Goal: Information Seeking & Learning: Learn about a topic

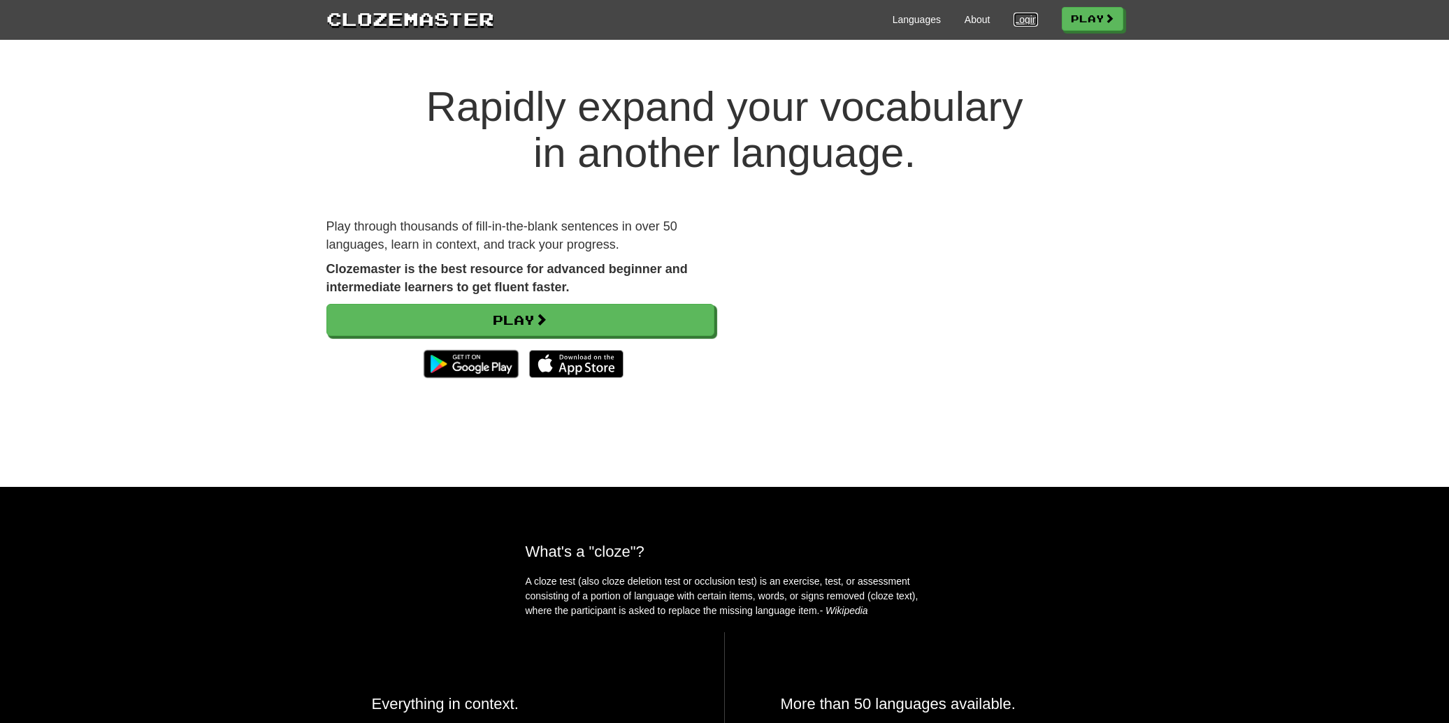
click at [1019, 20] on link "Login" at bounding box center [1025, 20] width 24 height 14
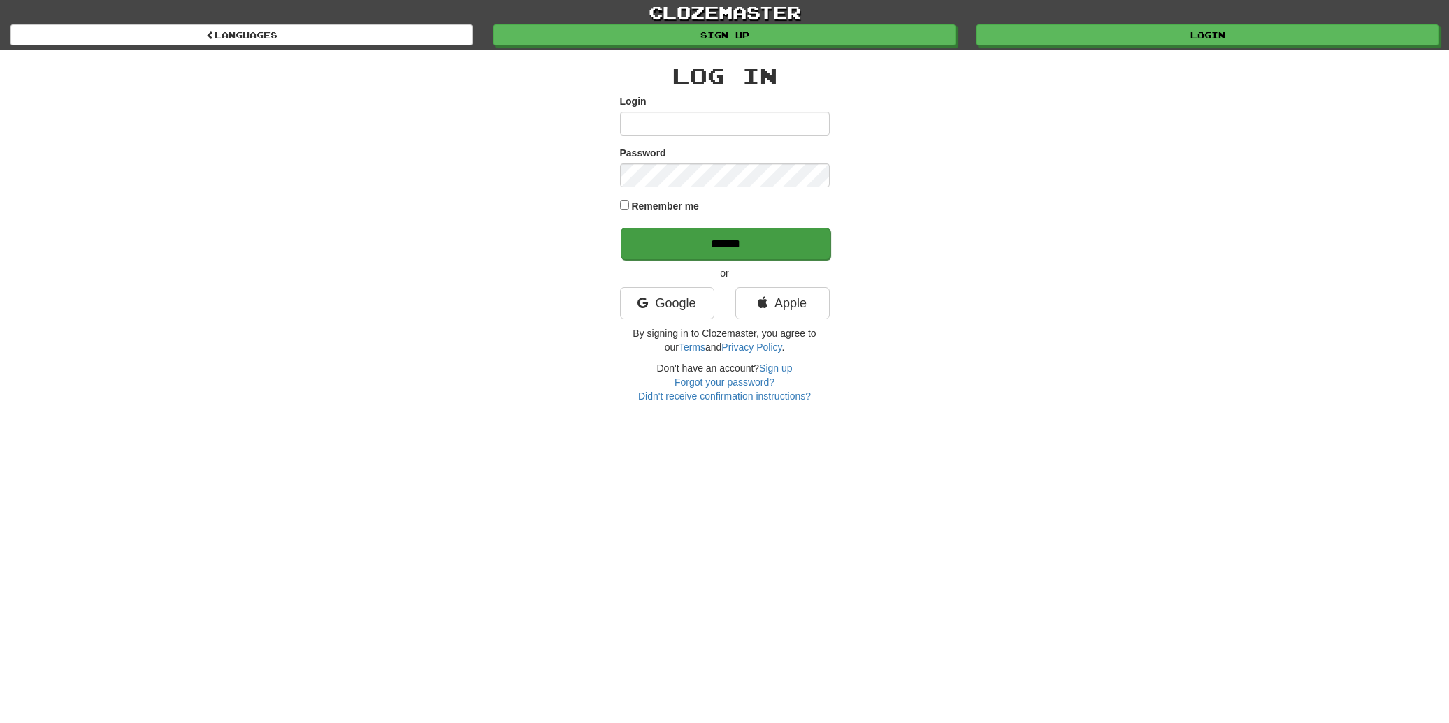
type input "**********"
click at [705, 244] on input "******" at bounding box center [726, 244] width 210 height 32
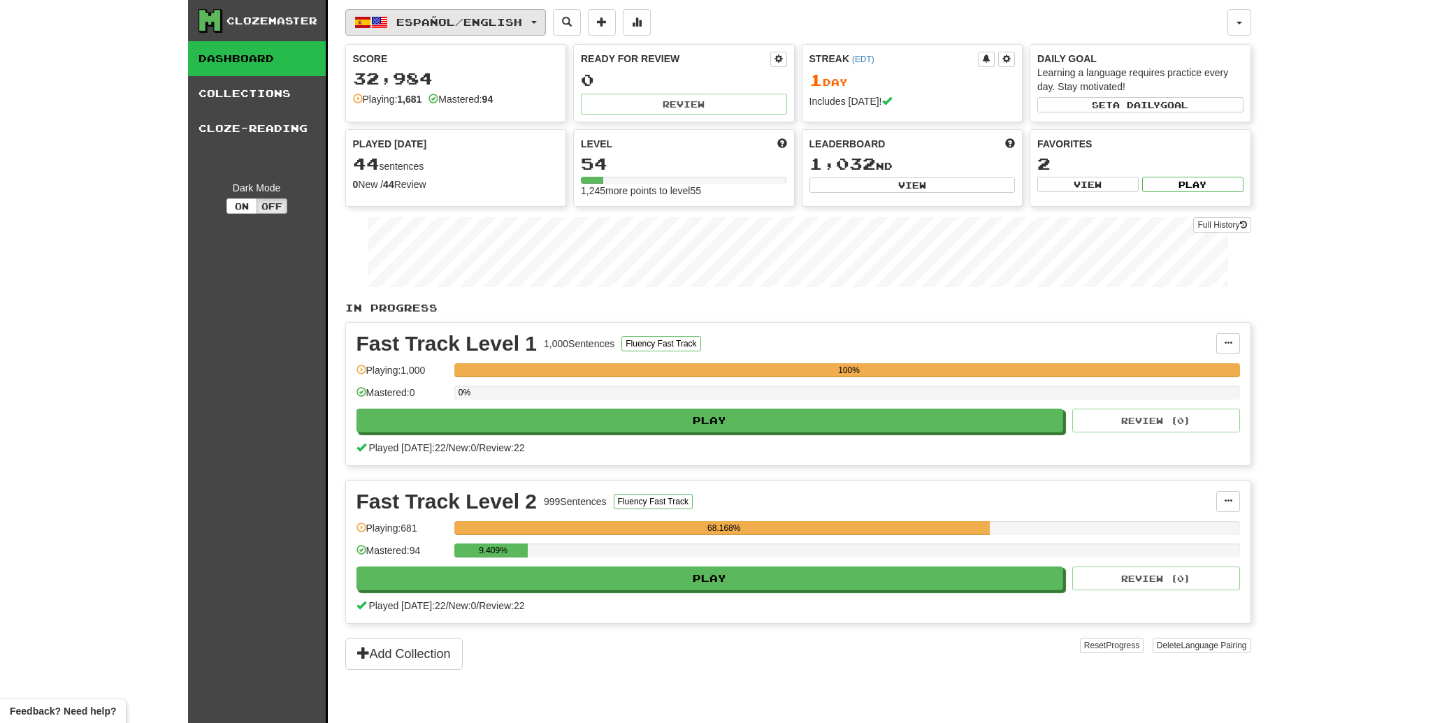
click at [385, 22] on span "button" at bounding box center [379, 22] width 17 height 17
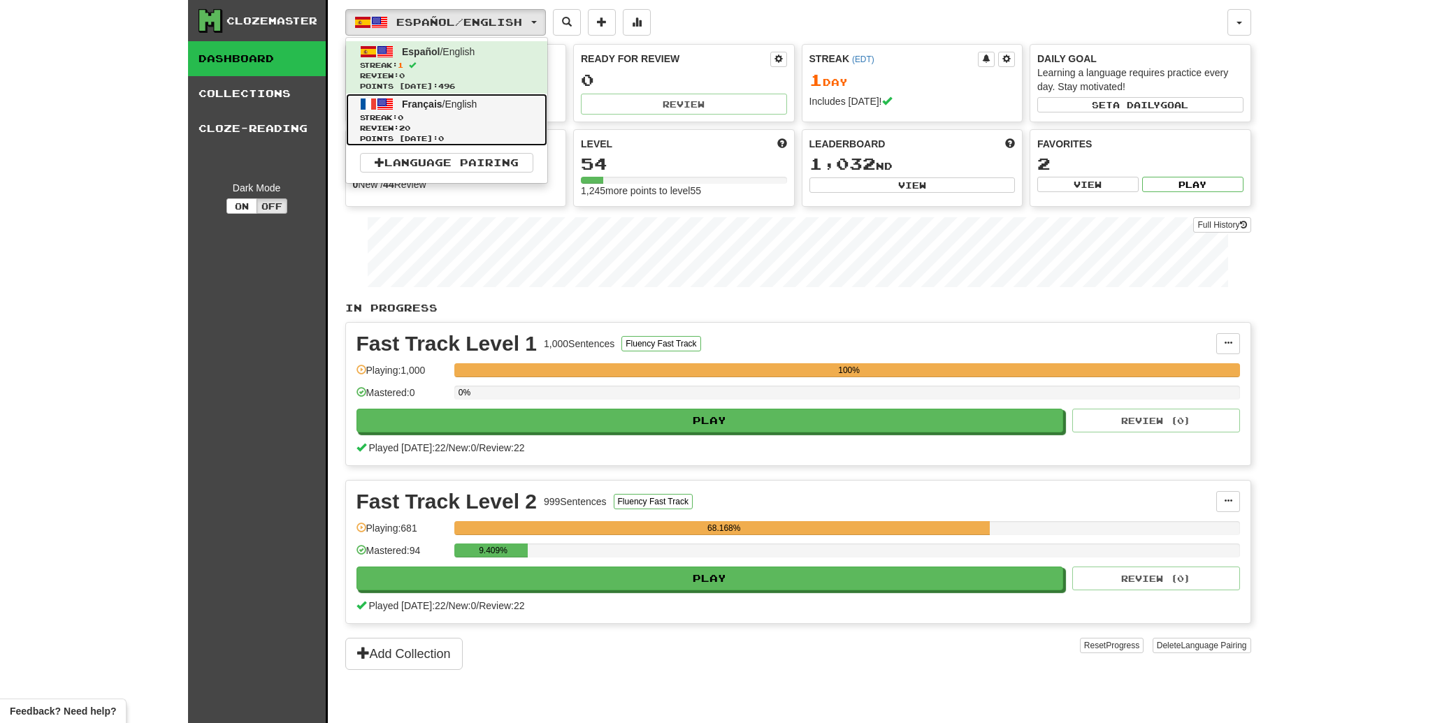
click at [413, 121] on span "Streak: 0" at bounding box center [446, 118] width 173 height 10
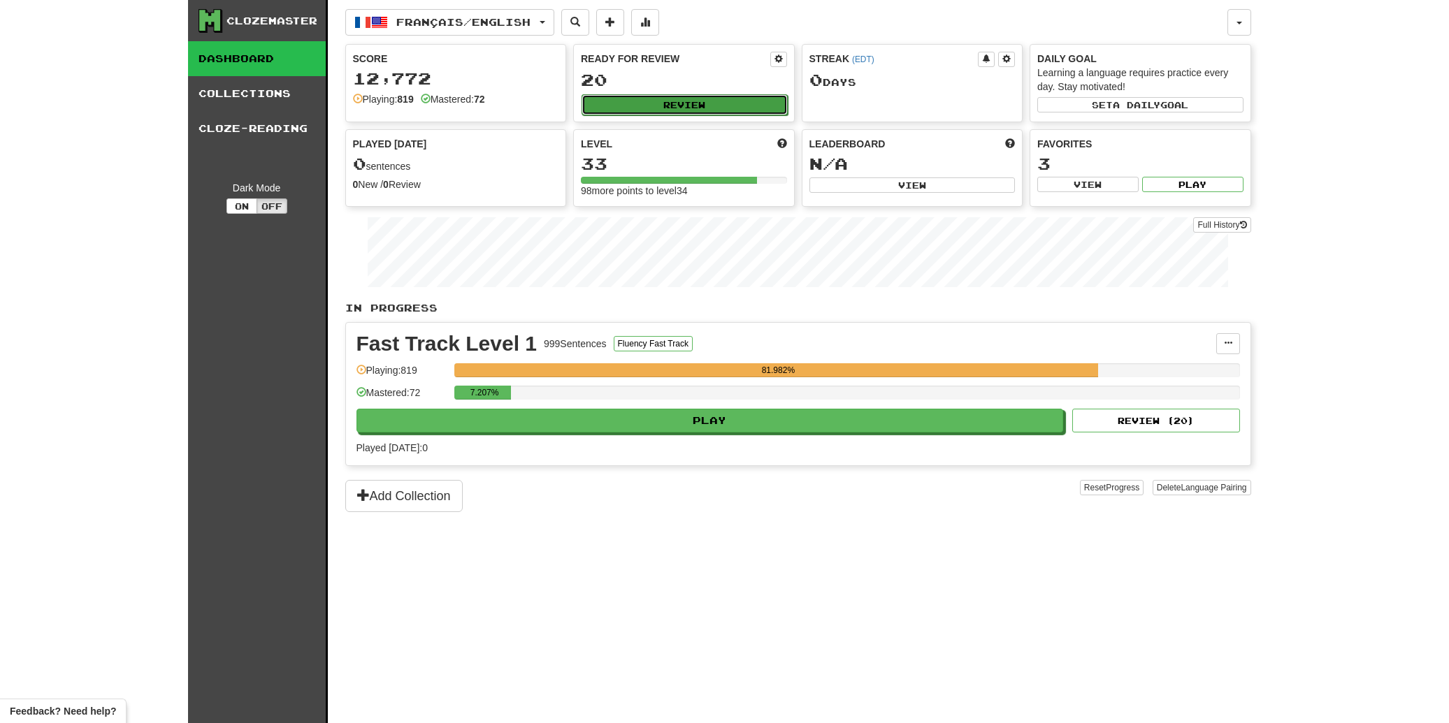
click at [648, 110] on button "Review" at bounding box center [684, 104] width 206 height 21
select select "**"
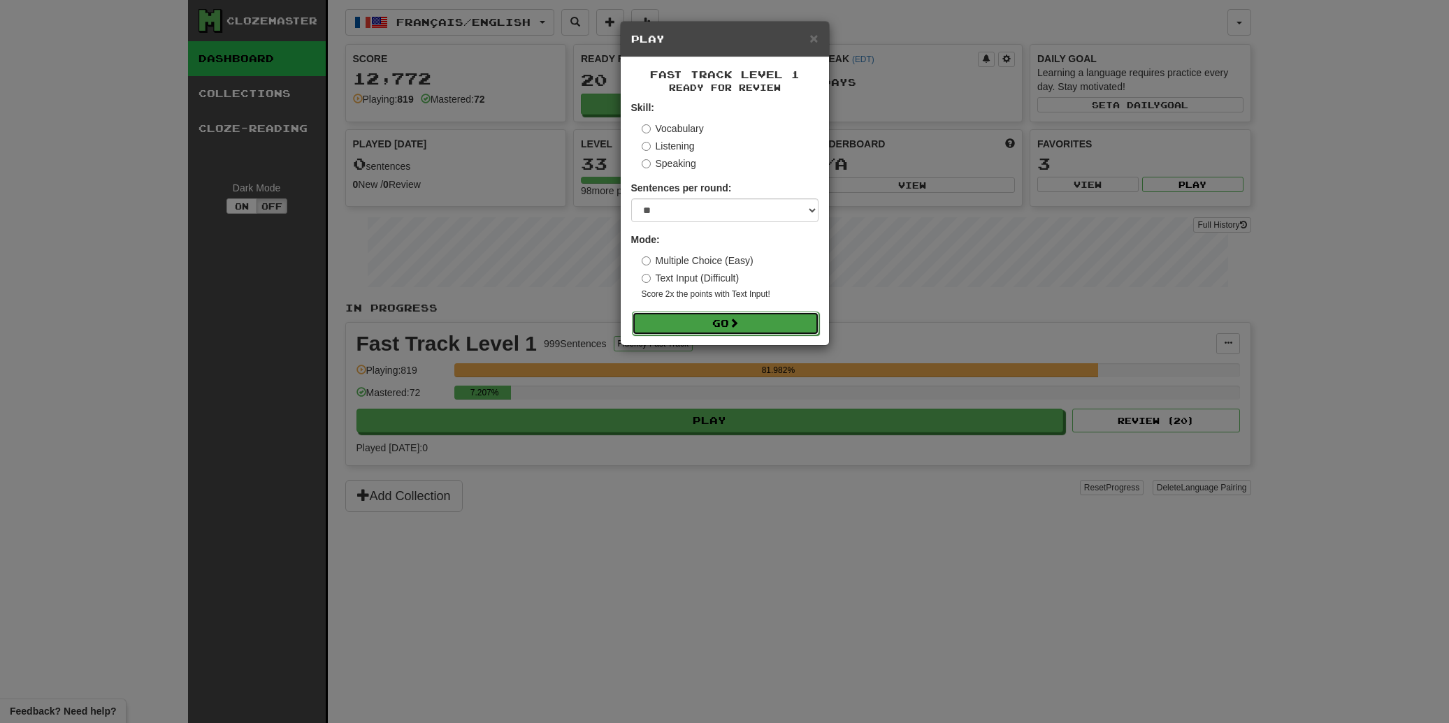
click at [725, 326] on button "Go" at bounding box center [725, 324] width 187 height 24
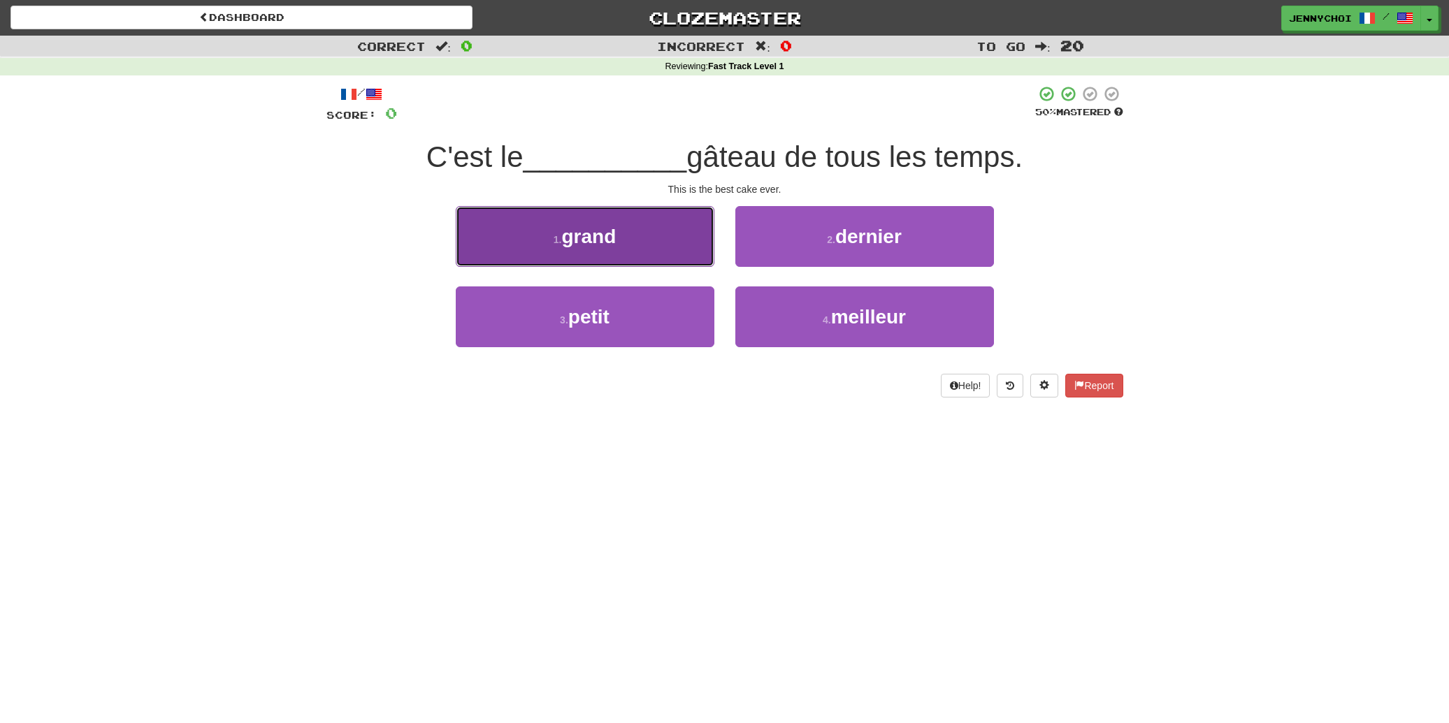
click at [639, 247] on button "1 . grand" at bounding box center [585, 236] width 259 height 61
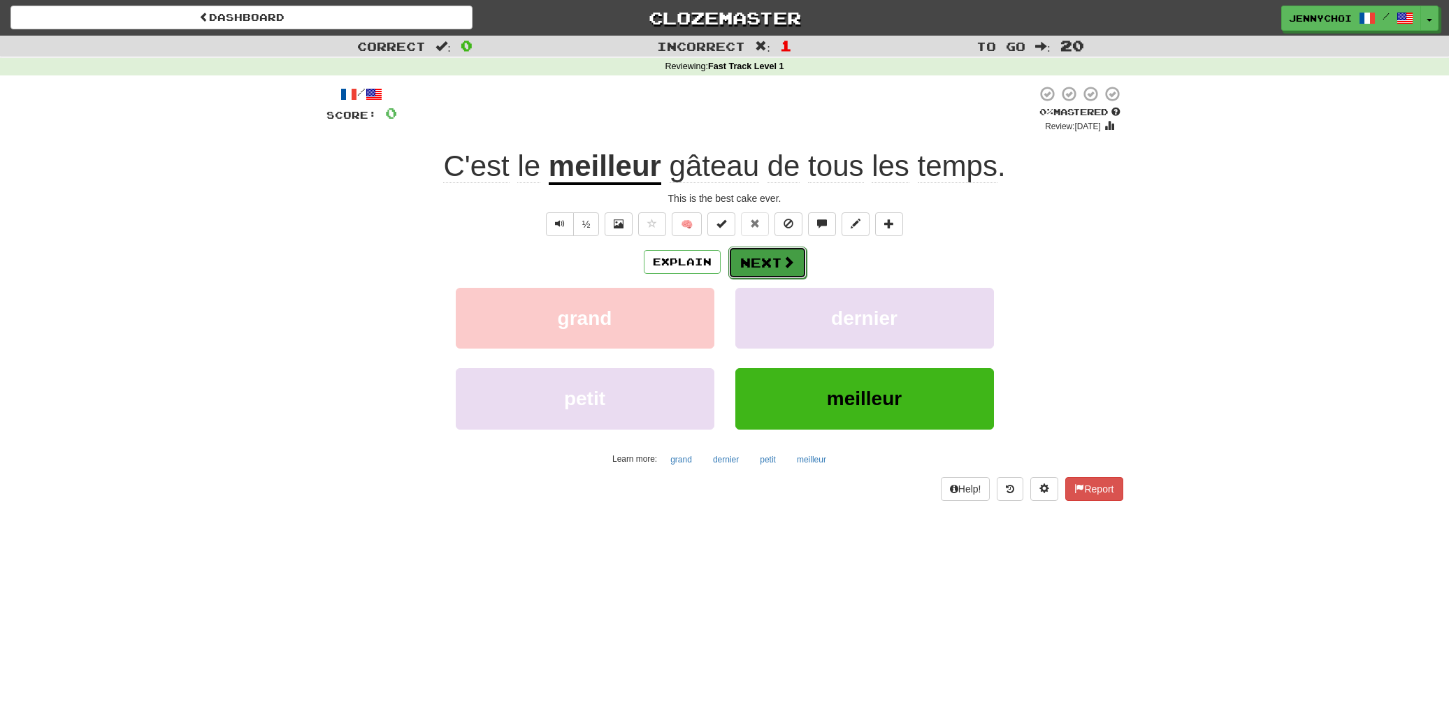
click at [737, 271] on button "Next" at bounding box center [767, 263] width 78 height 32
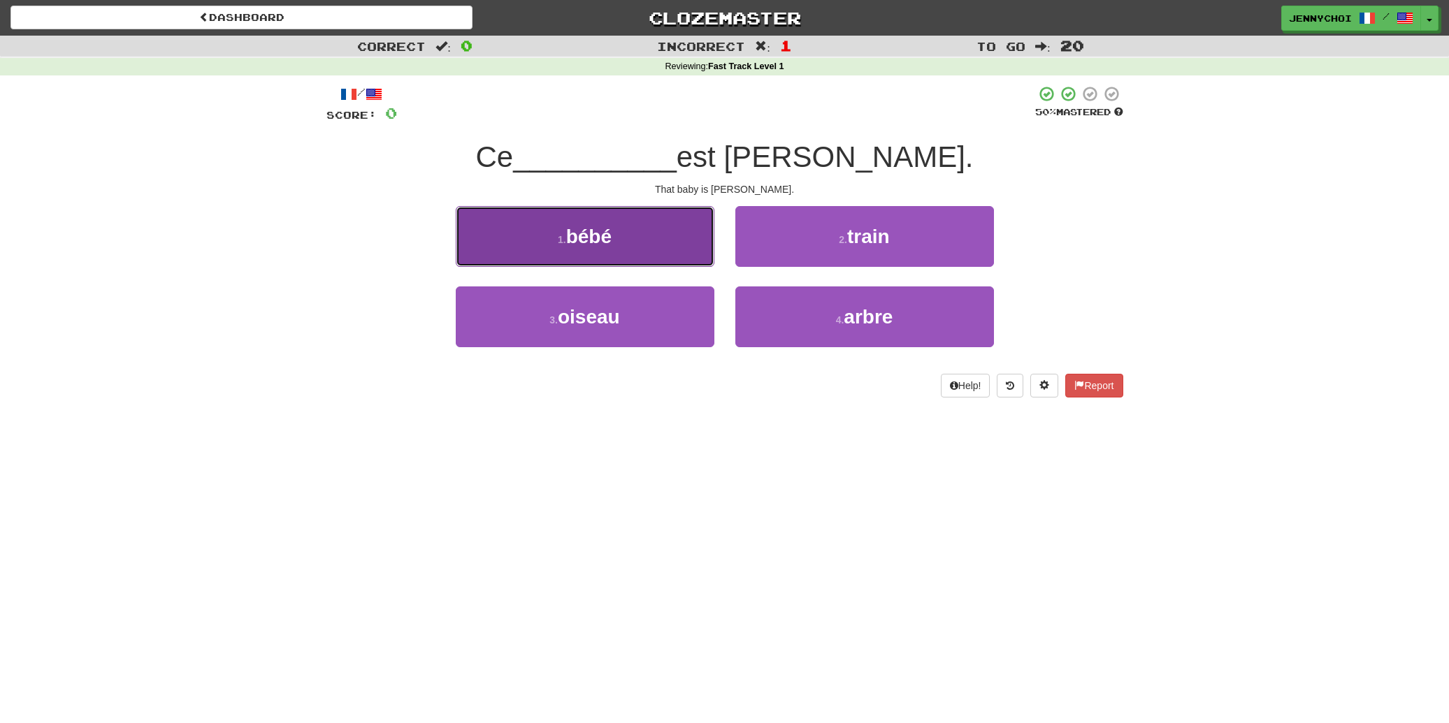
click at [670, 252] on button "1 . bébé" at bounding box center [585, 236] width 259 height 61
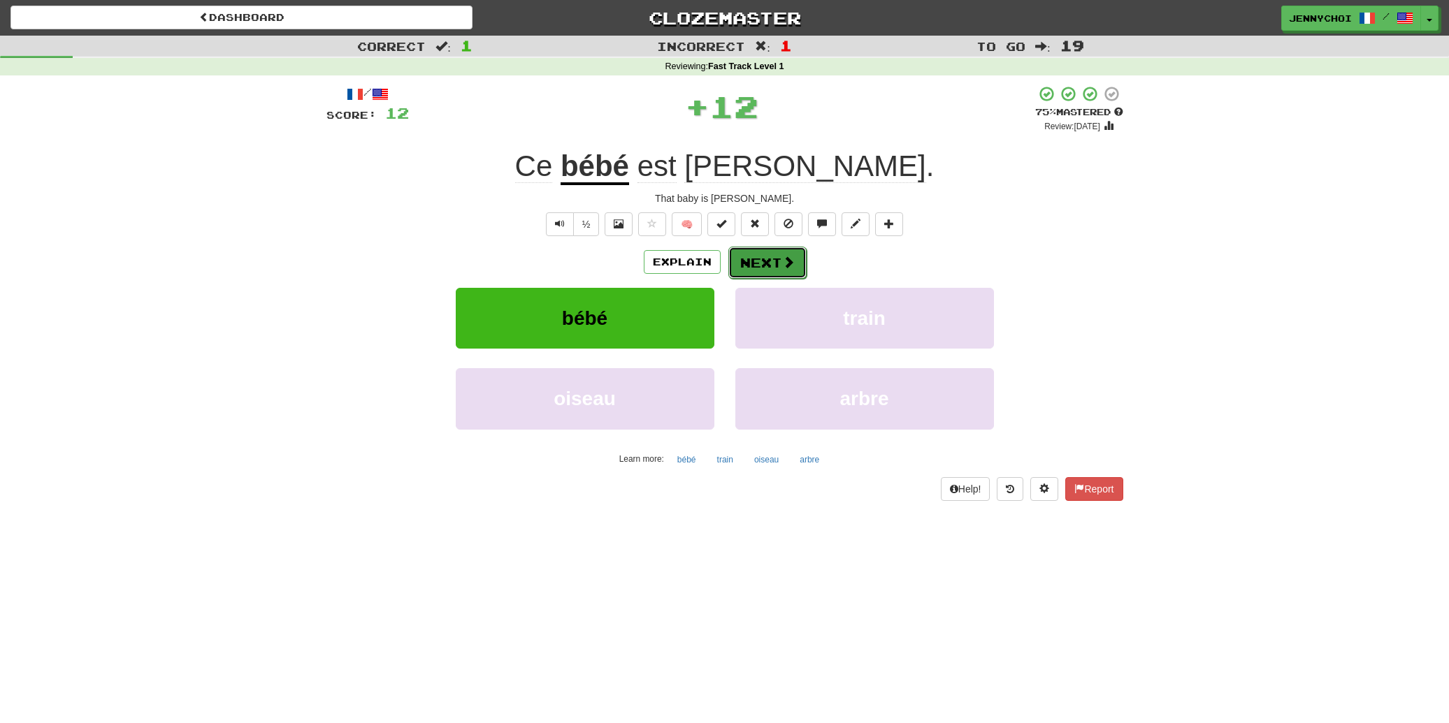
click at [785, 256] on span at bounding box center [788, 262] width 13 height 13
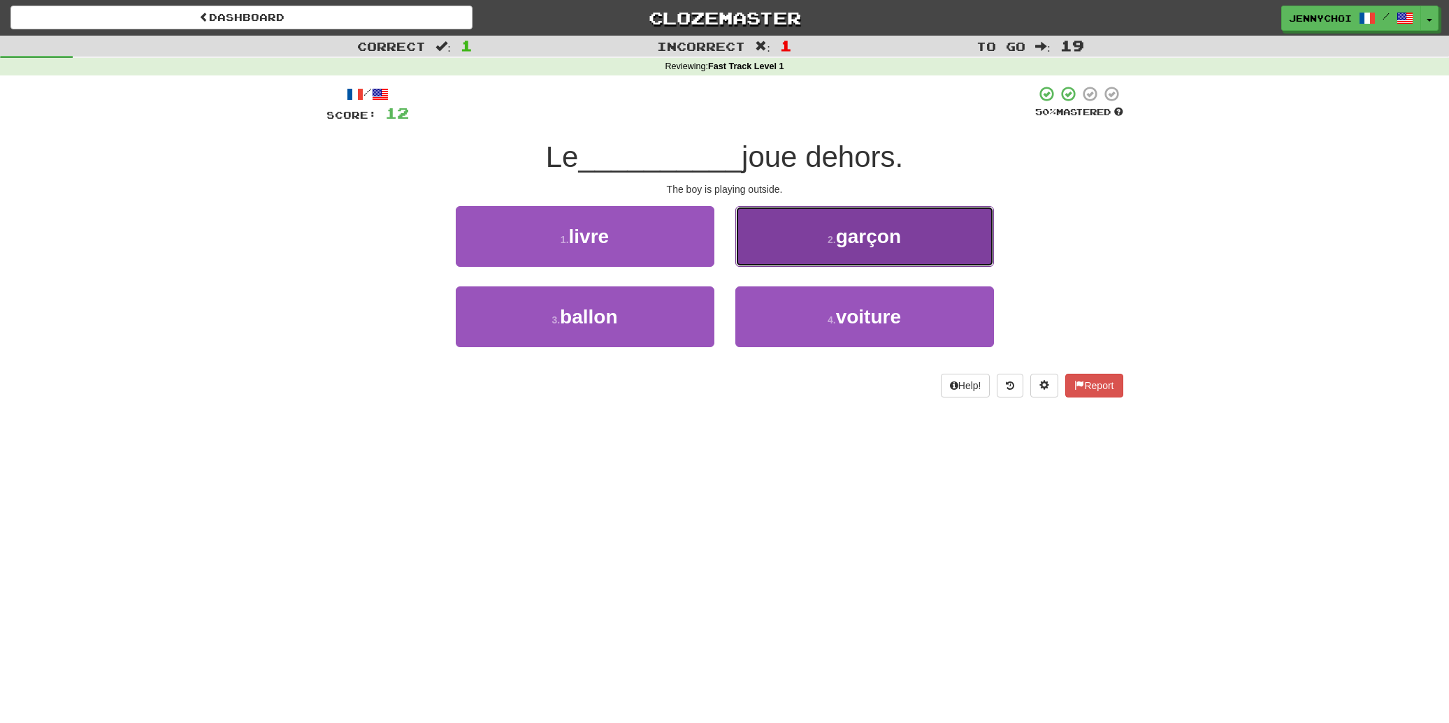
click at [868, 261] on button "2 . garçon" at bounding box center [864, 236] width 259 height 61
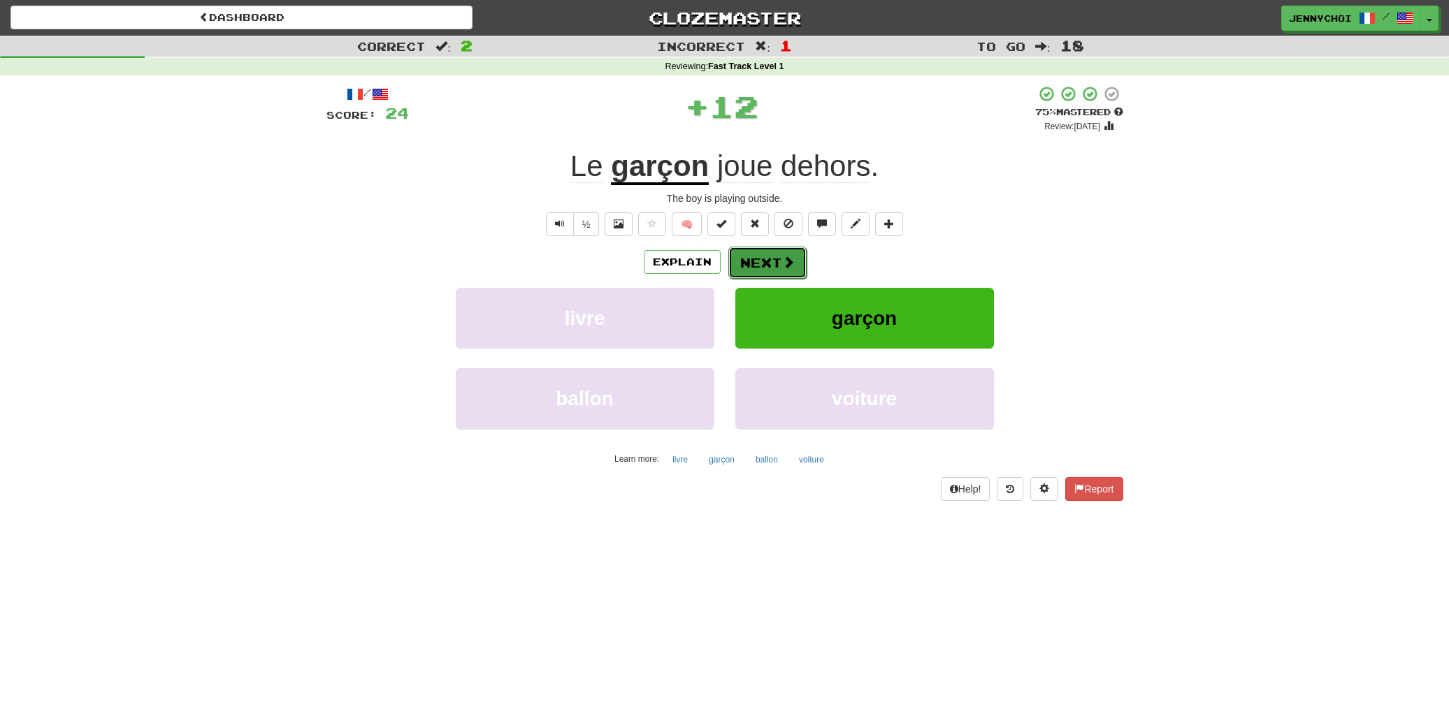
click at [731, 272] on button "Next" at bounding box center [767, 263] width 78 height 32
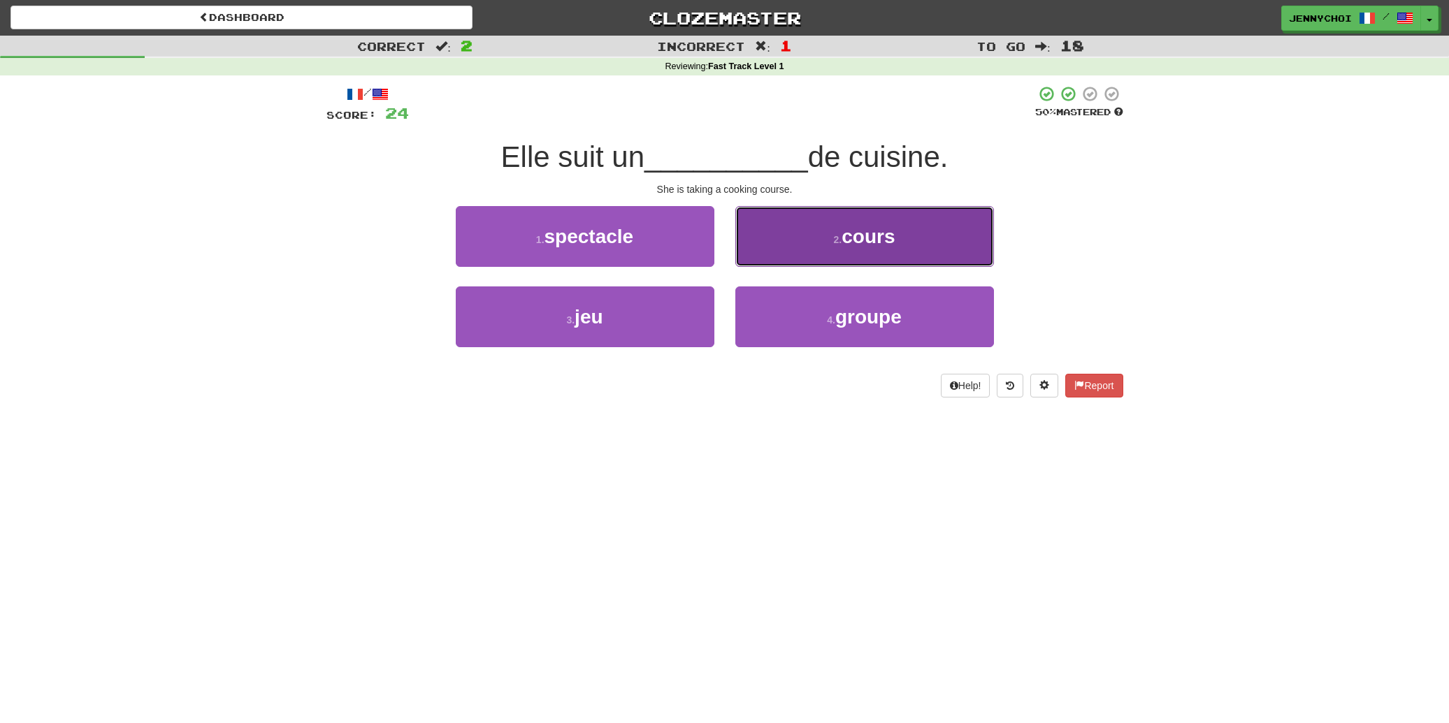
click at [809, 238] on button "2 . cours" at bounding box center [864, 236] width 259 height 61
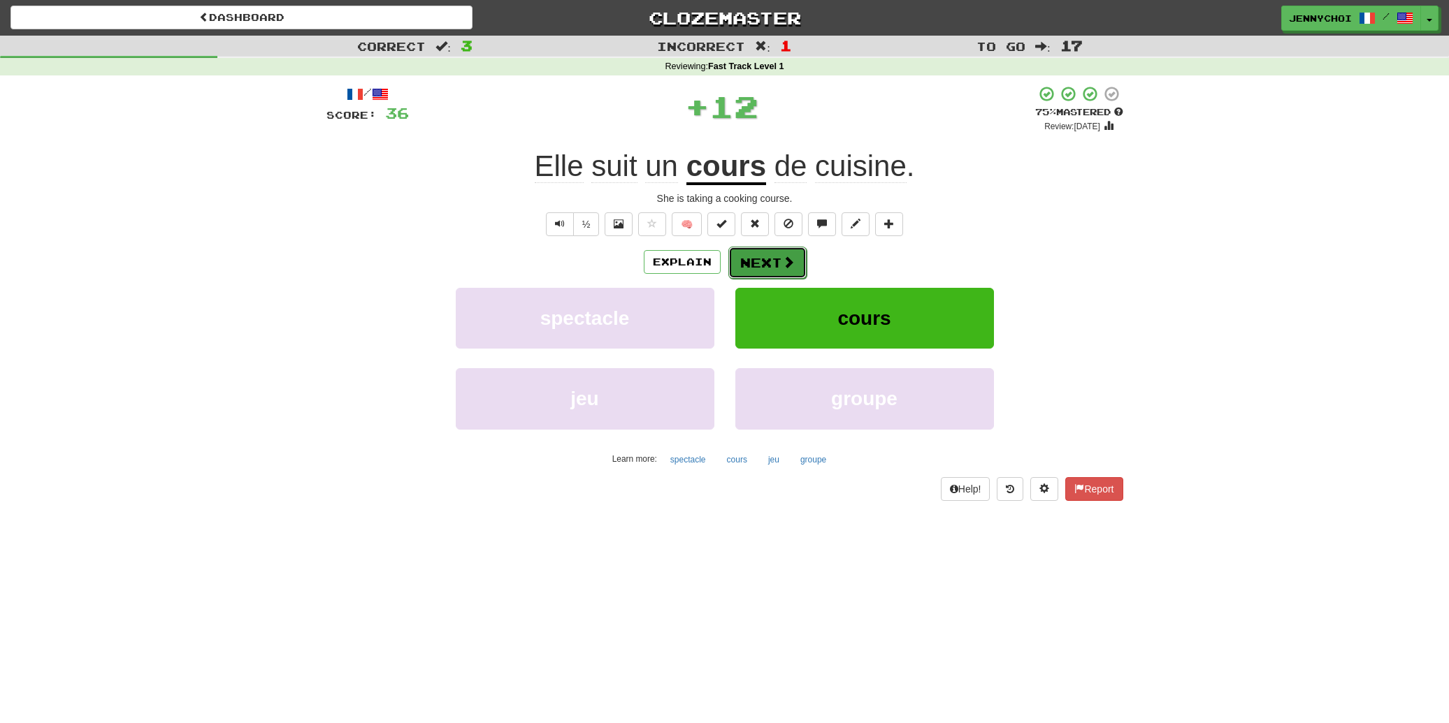
click at [768, 263] on button "Next" at bounding box center [767, 263] width 78 height 32
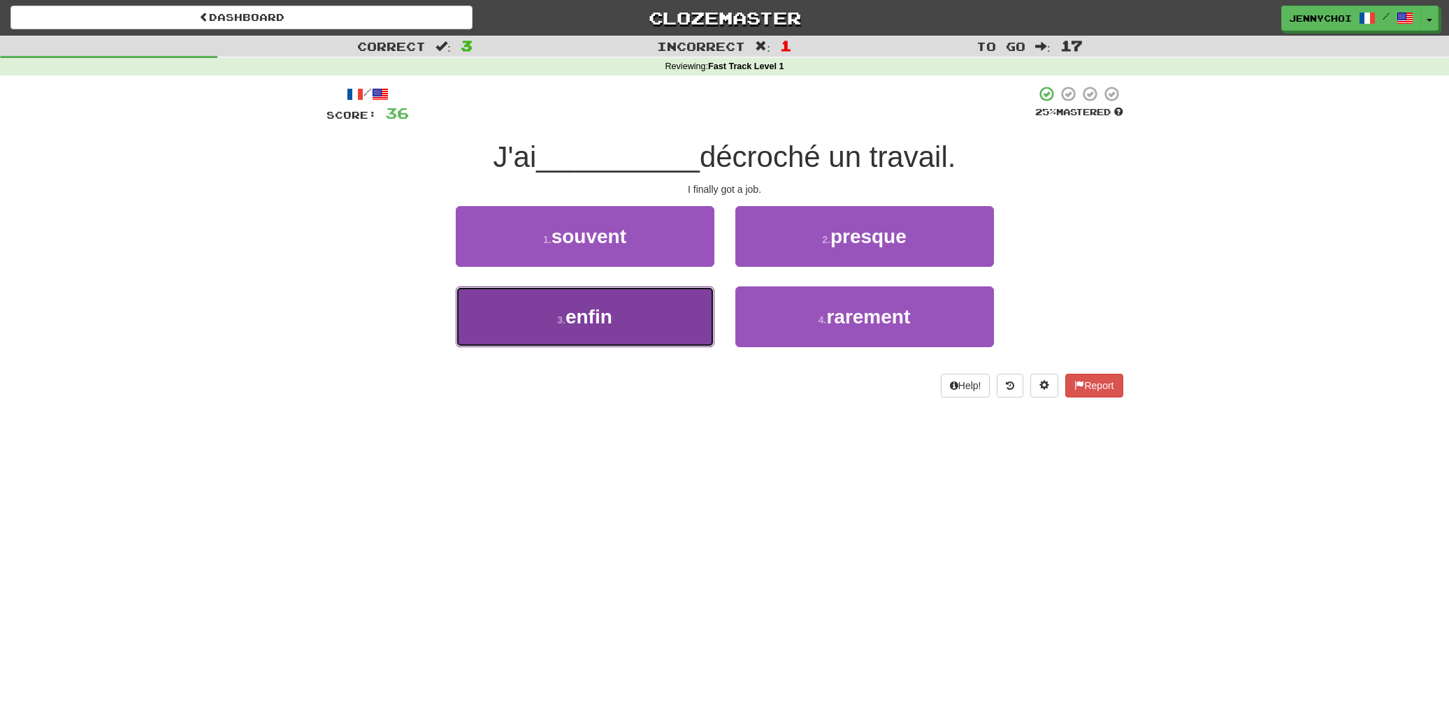
click at [641, 332] on button "3 . enfin" at bounding box center [585, 317] width 259 height 61
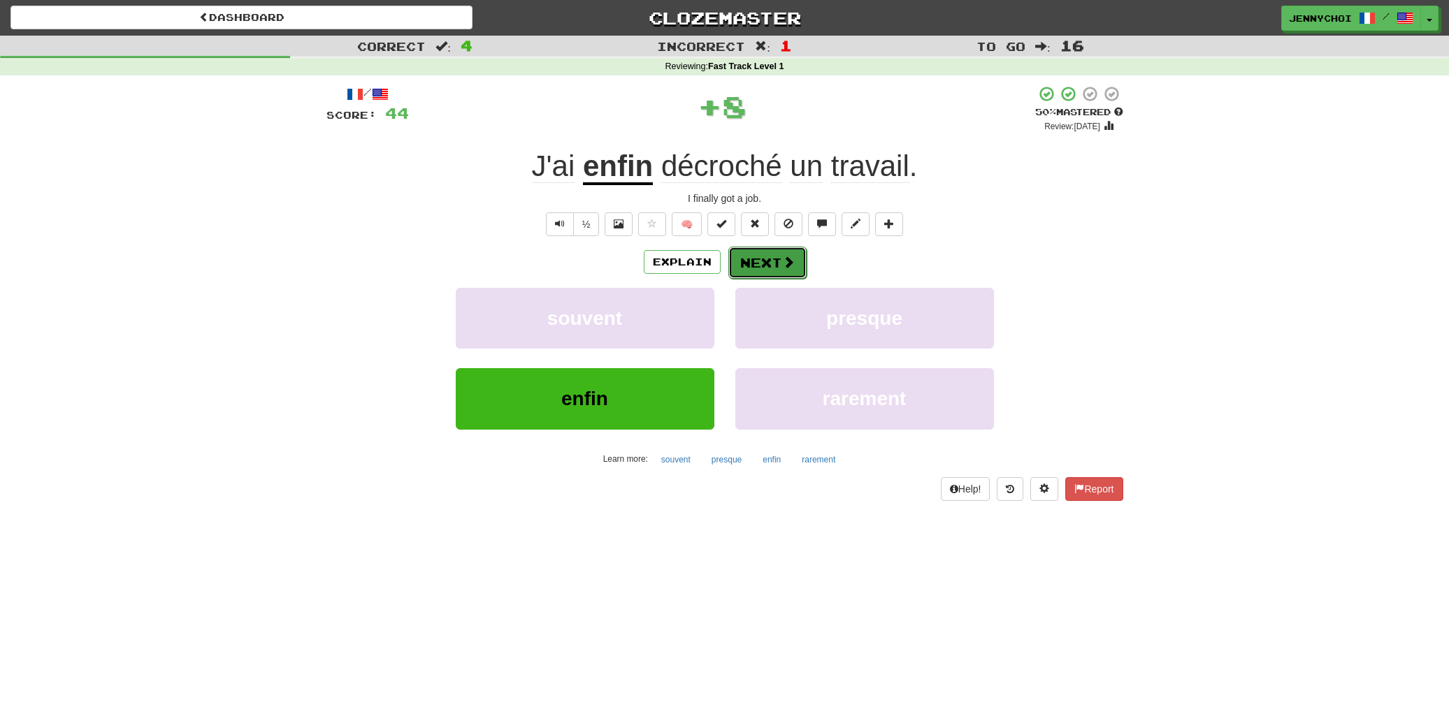
click at [744, 261] on button "Next" at bounding box center [767, 263] width 78 height 32
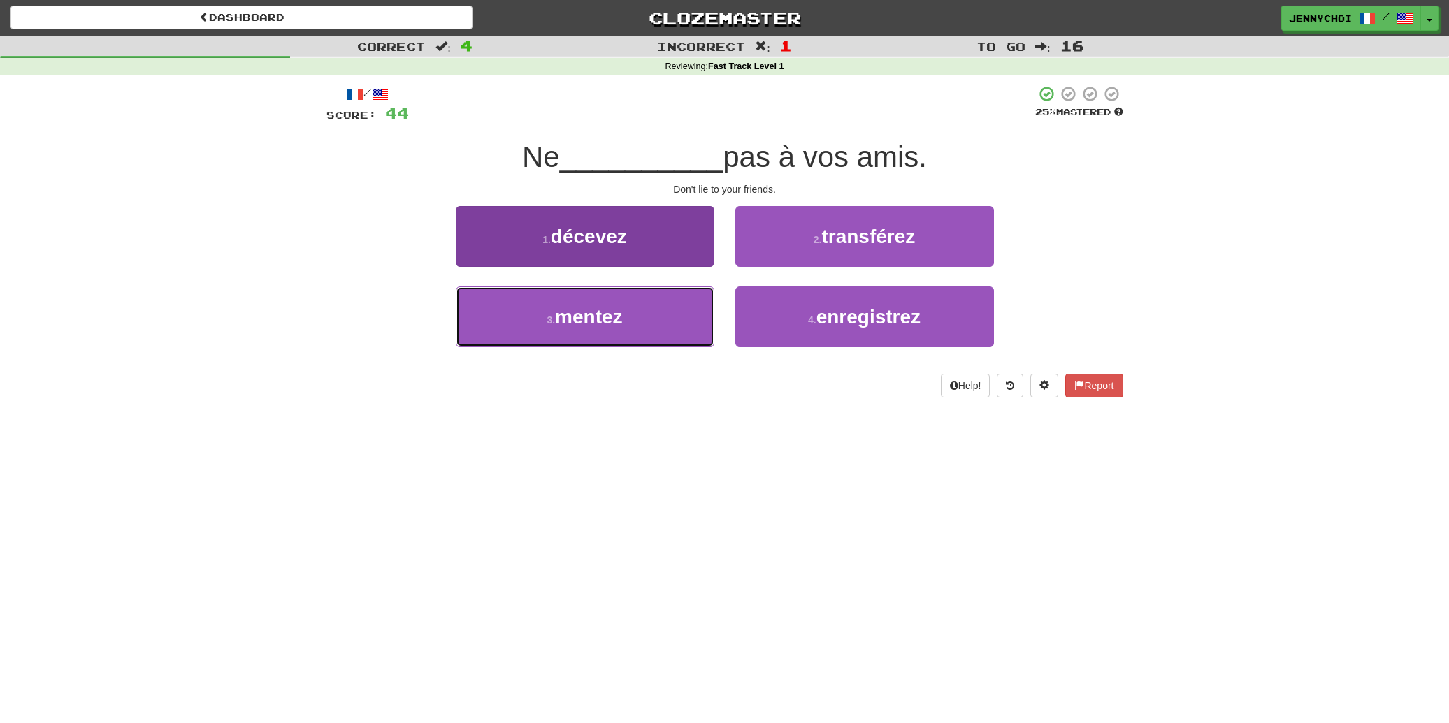
click at [631, 334] on button "3 . mentez" at bounding box center [585, 317] width 259 height 61
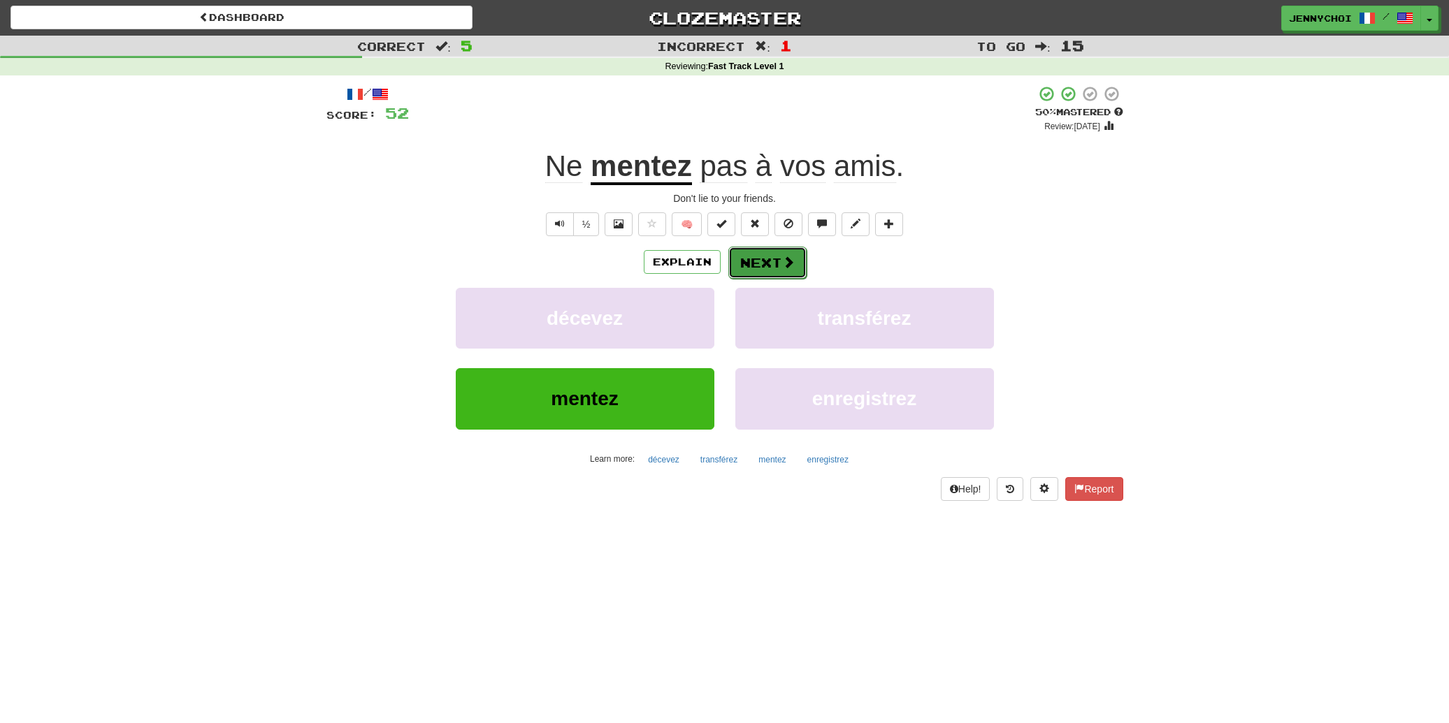
click at [774, 271] on button "Next" at bounding box center [767, 263] width 78 height 32
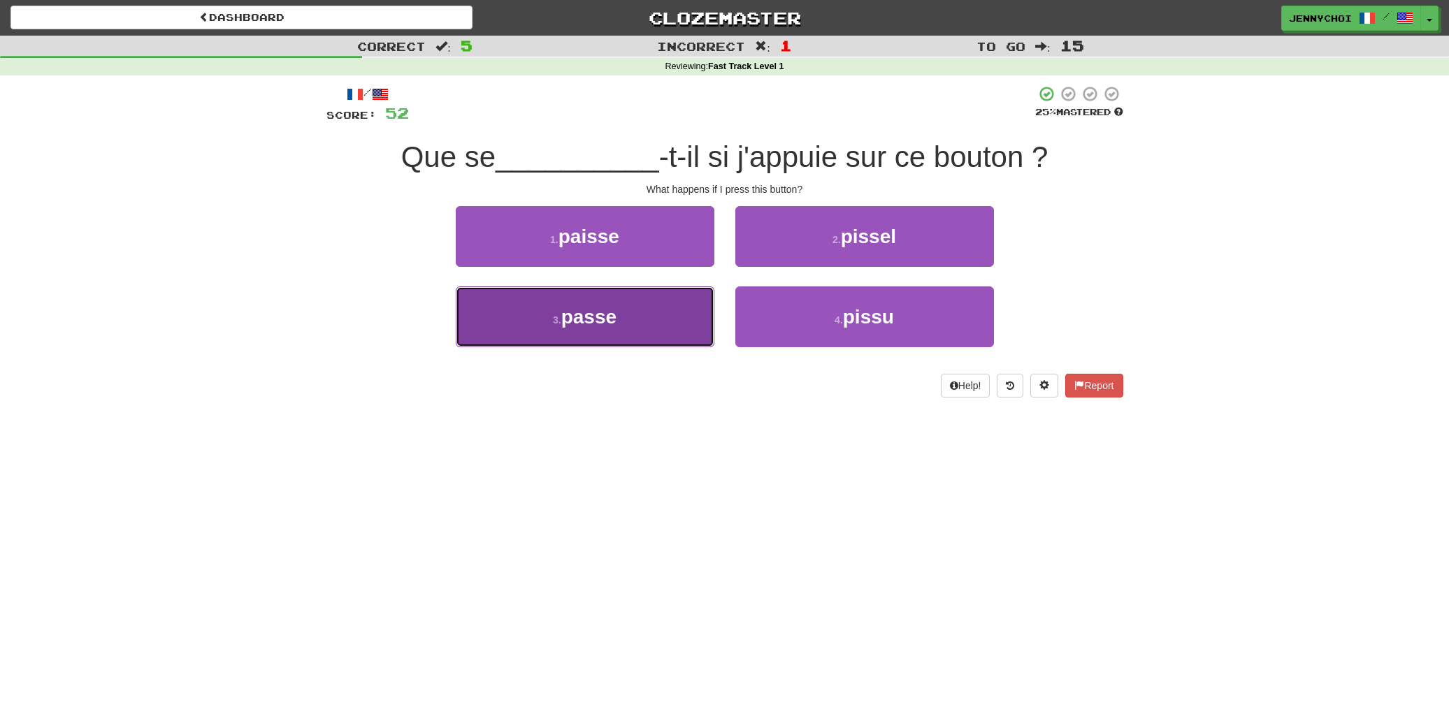
click at [657, 328] on button "3 . passe" at bounding box center [585, 317] width 259 height 61
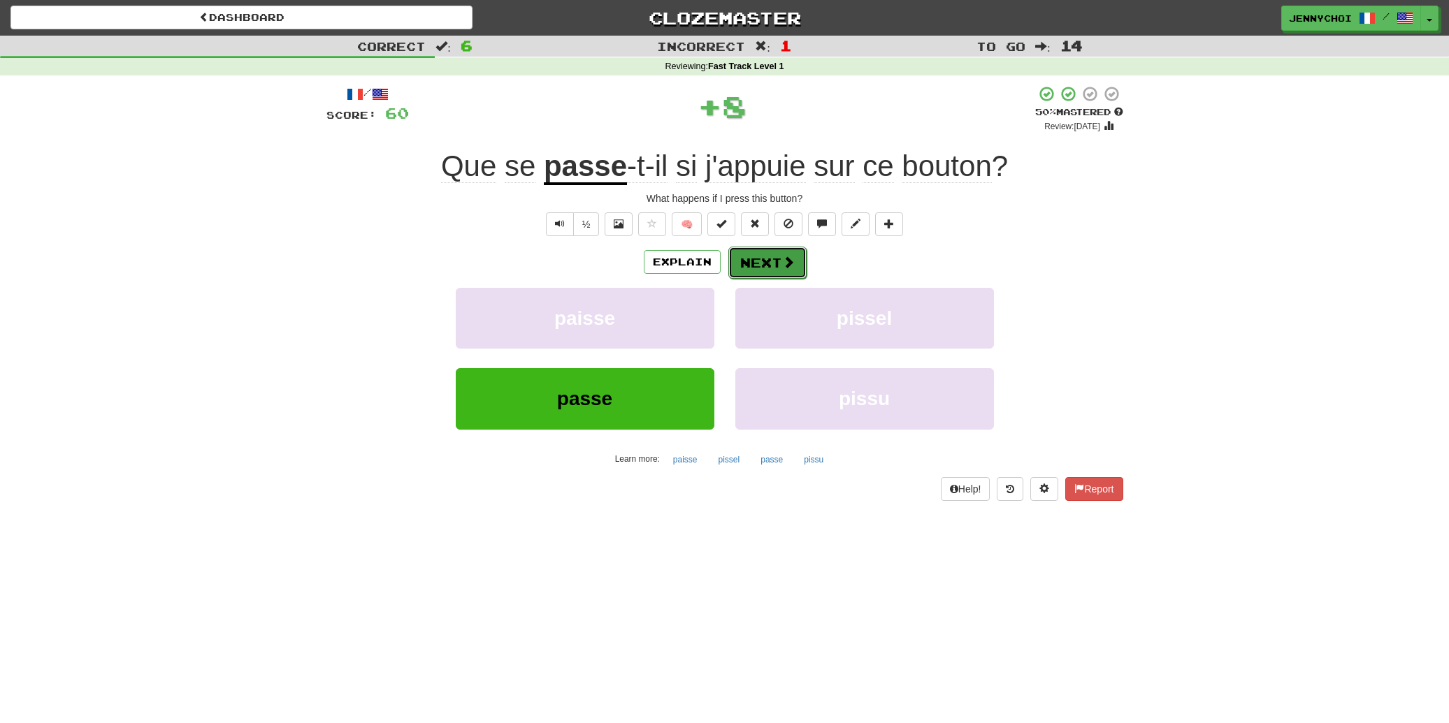
click at [790, 273] on button "Next" at bounding box center [767, 263] width 78 height 32
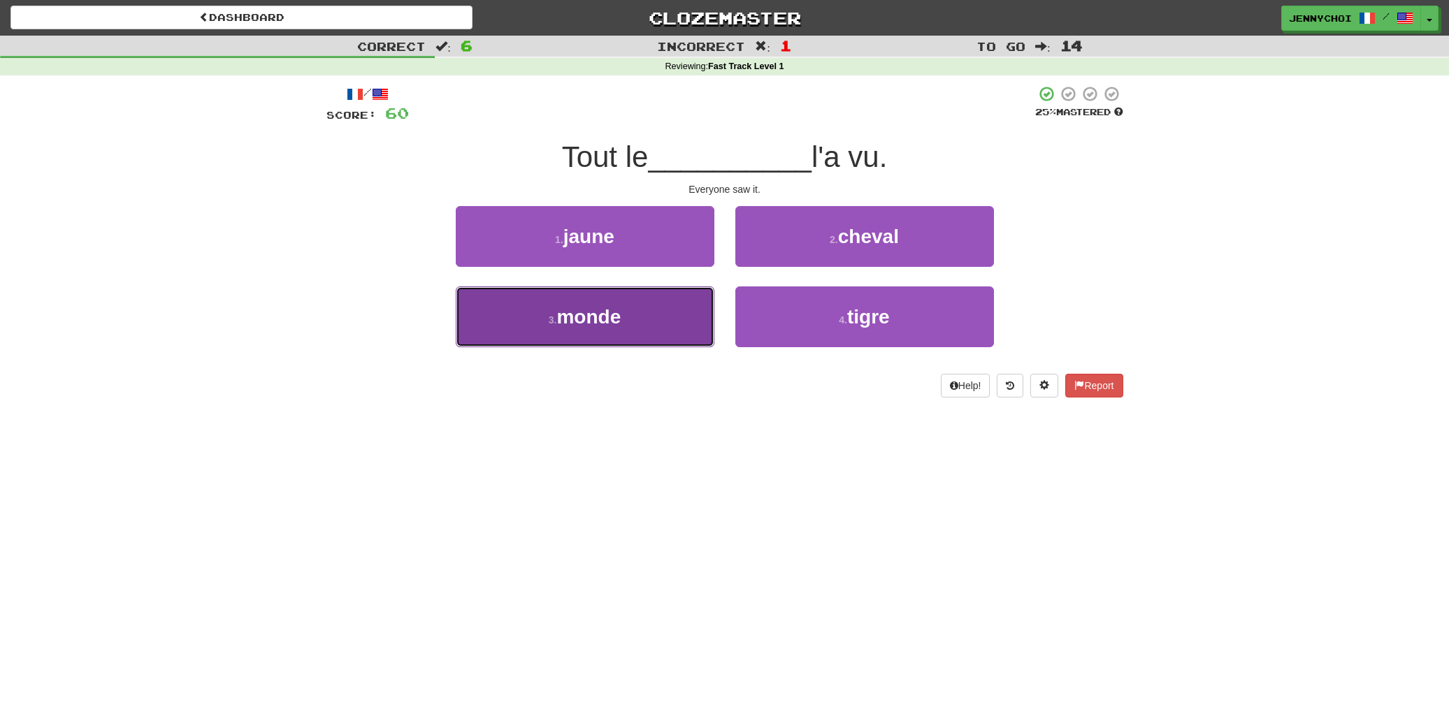
click at [670, 304] on button "3 . monde" at bounding box center [585, 317] width 259 height 61
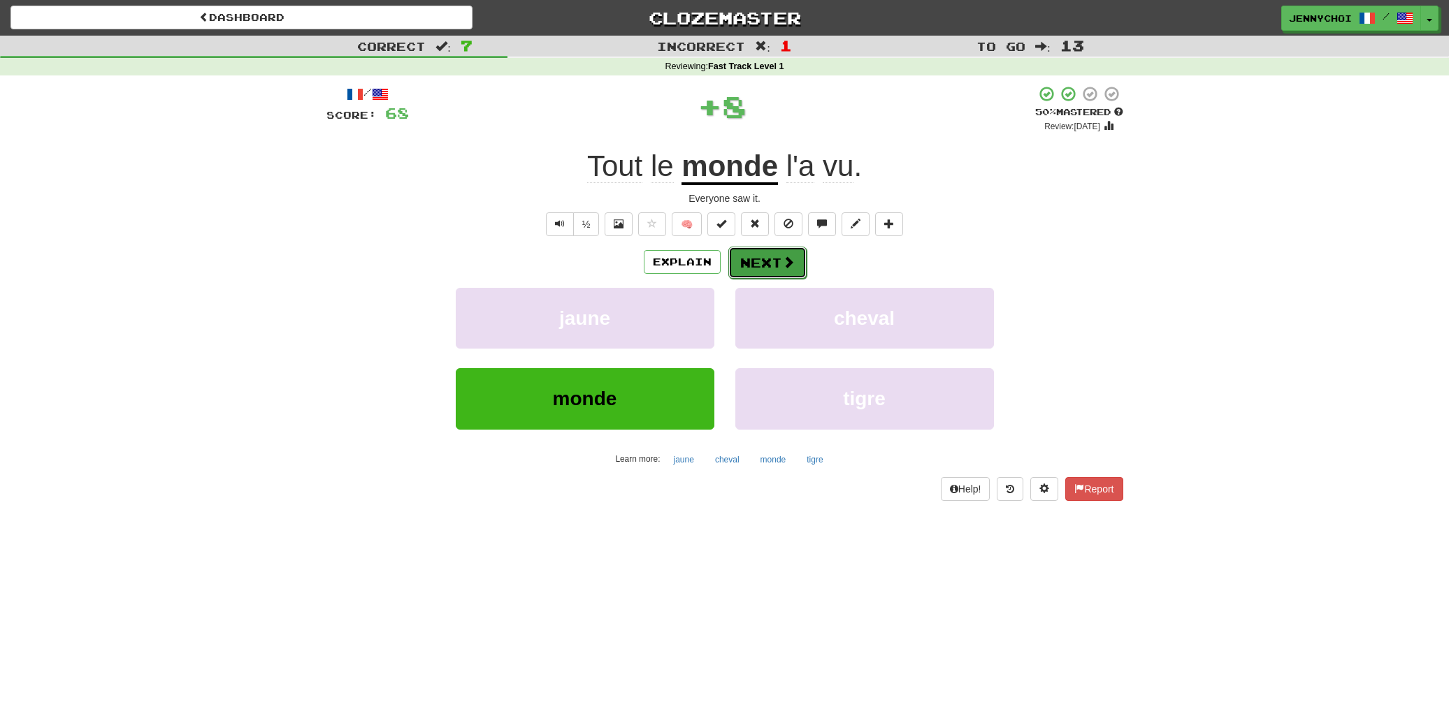
click at [789, 253] on button "Next" at bounding box center [767, 263] width 78 height 32
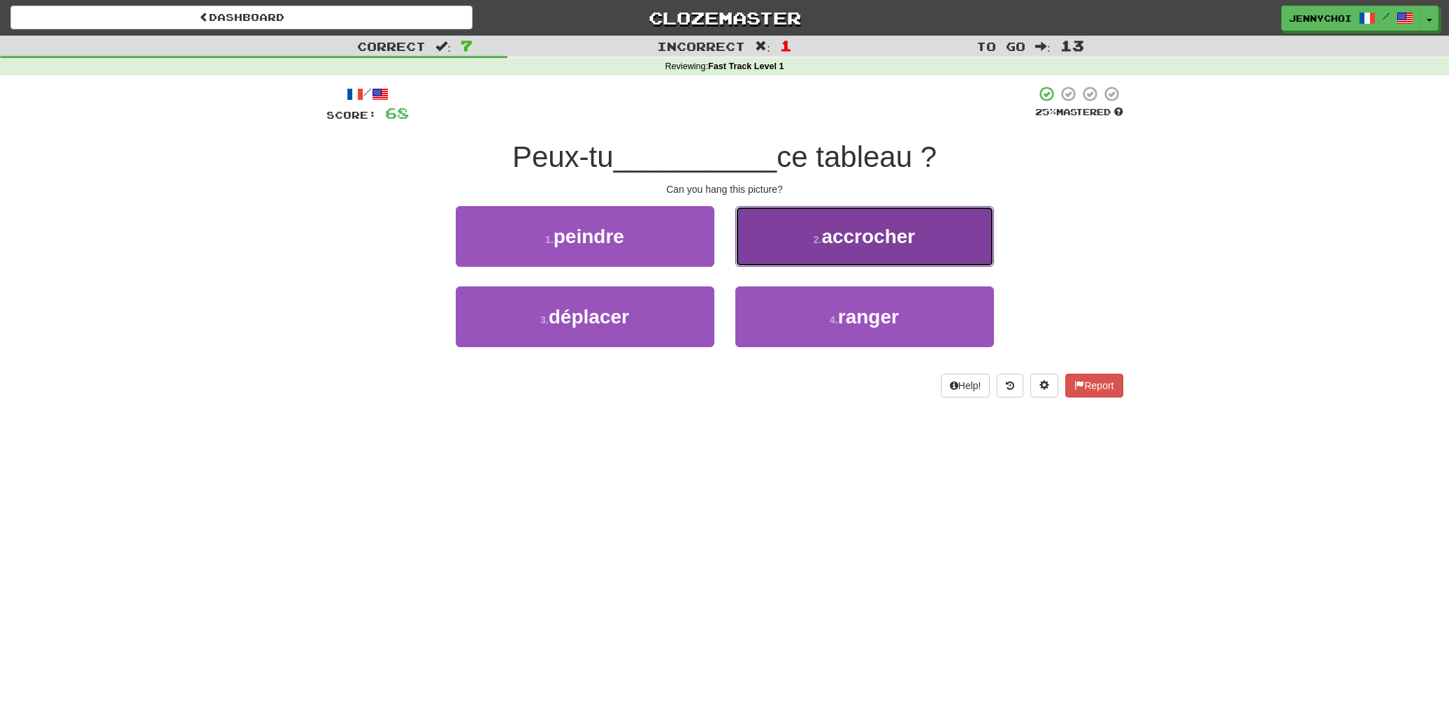
click at [818, 256] on button "2 . accrocher" at bounding box center [864, 236] width 259 height 61
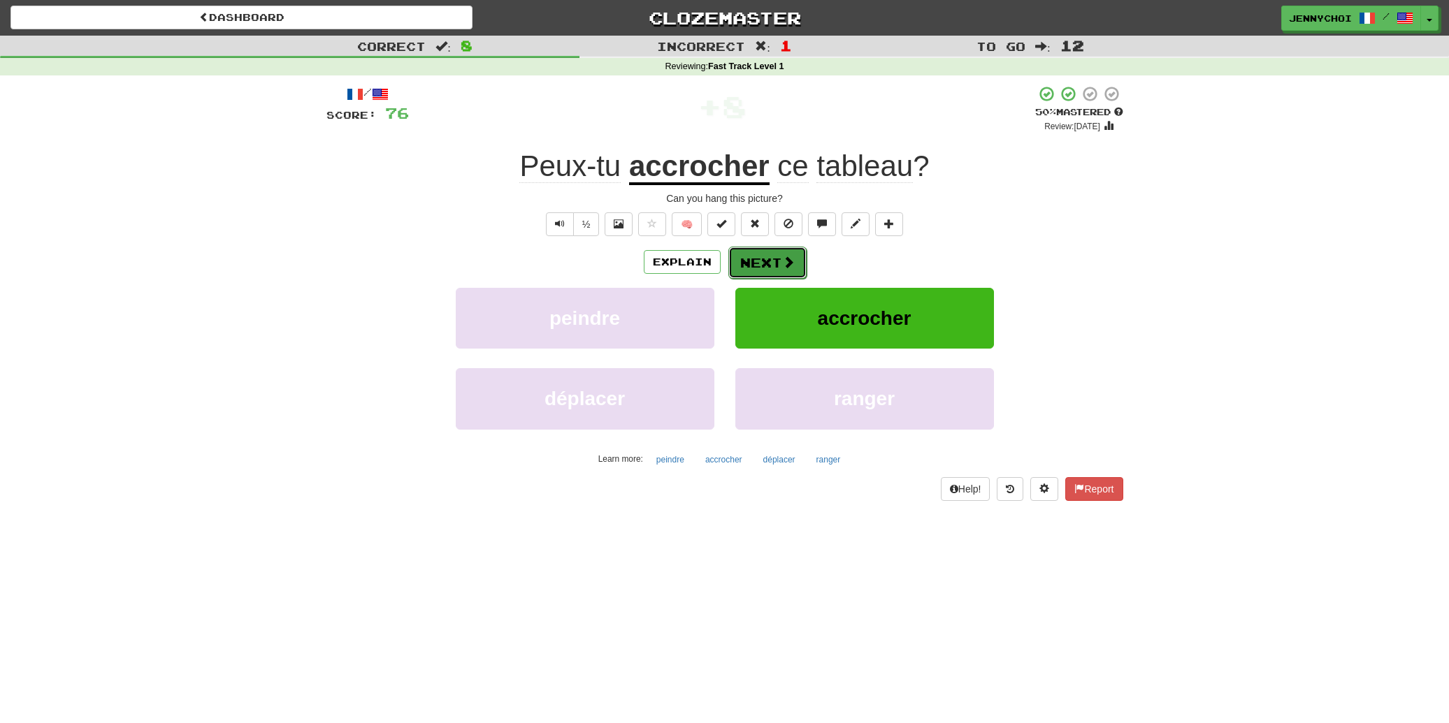
click at [761, 266] on button "Next" at bounding box center [767, 263] width 78 height 32
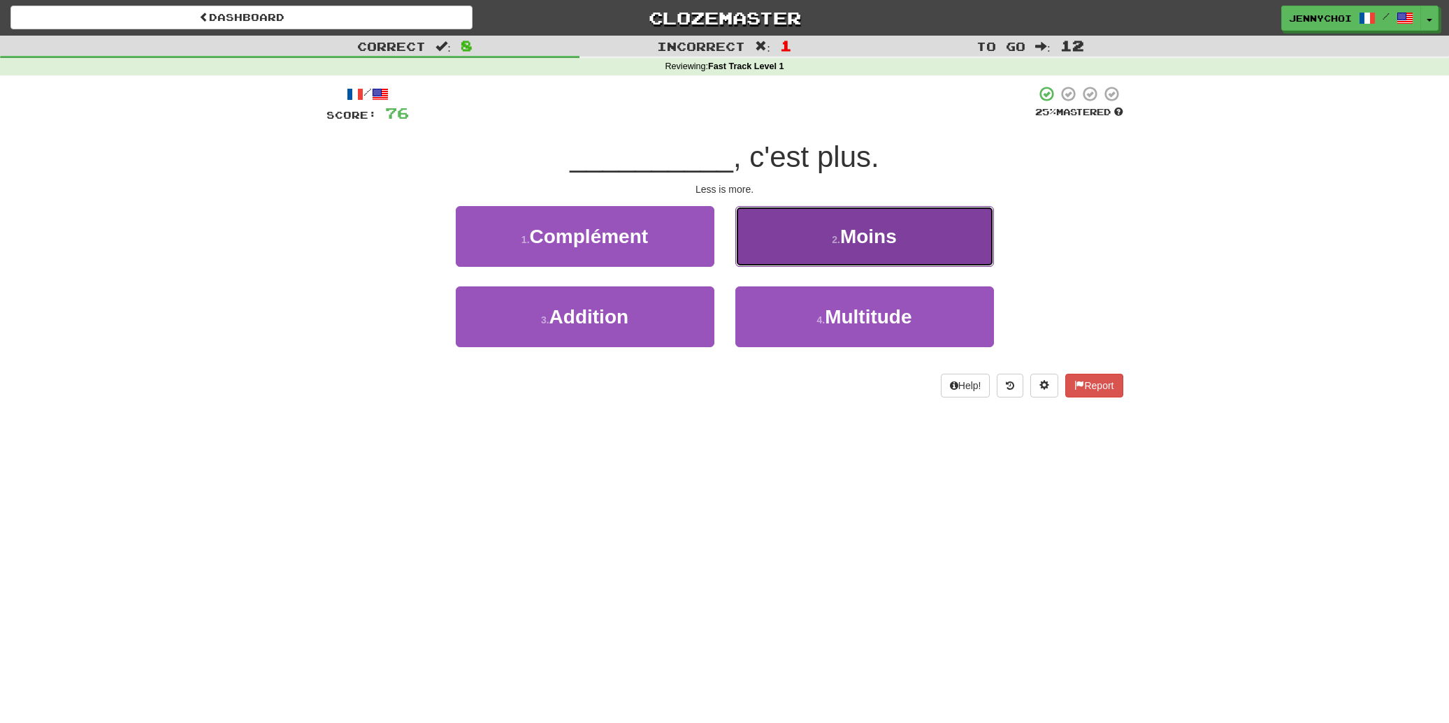
click at [823, 261] on button "2 . Moins" at bounding box center [864, 236] width 259 height 61
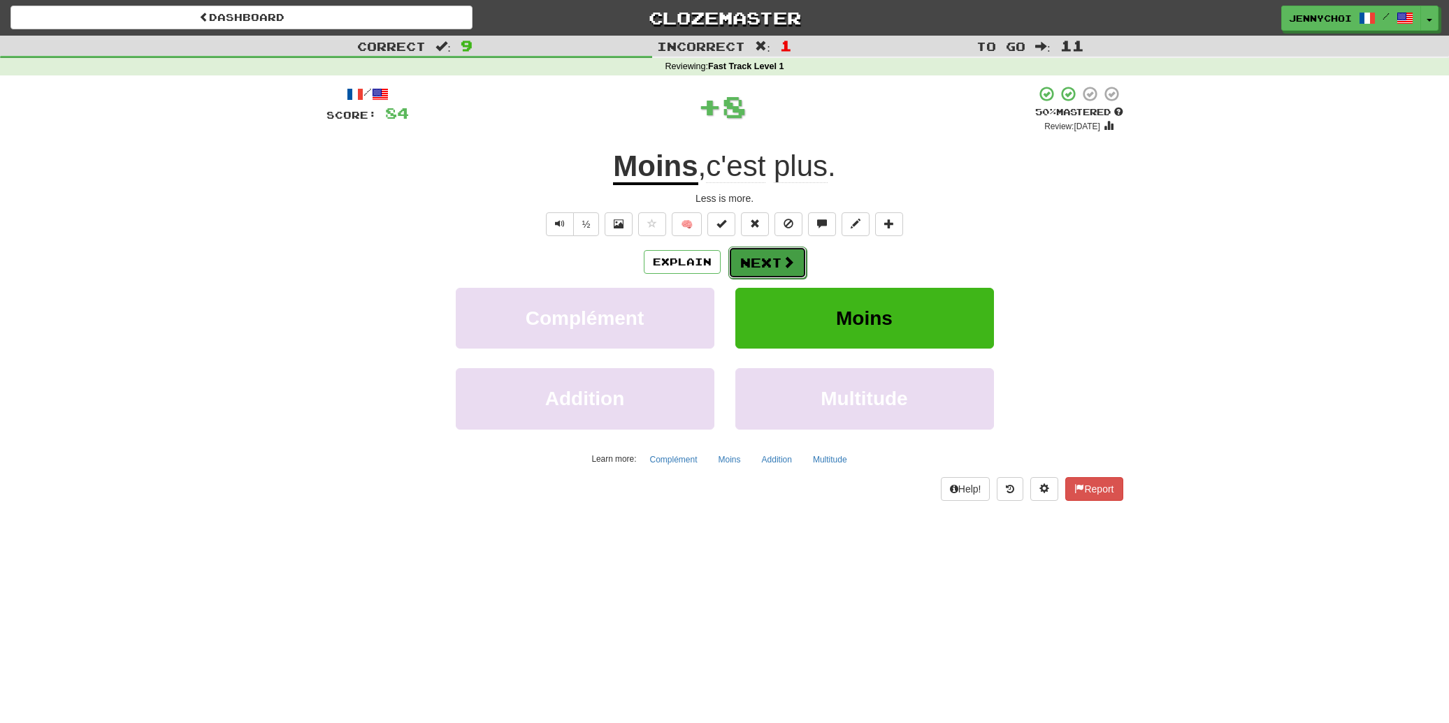
click at [762, 270] on button "Next" at bounding box center [767, 263] width 78 height 32
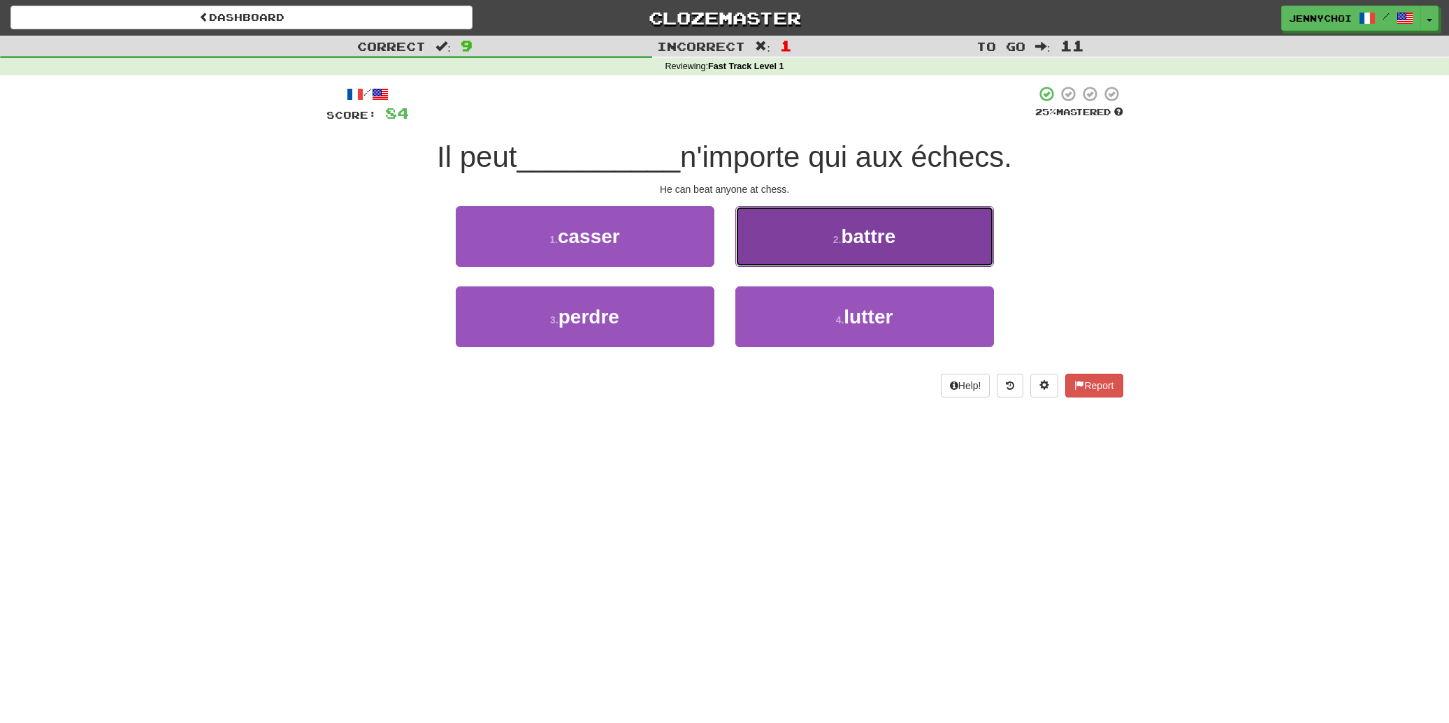
click at [854, 243] on span "battre" at bounding box center [868, 237] width 55 height 22
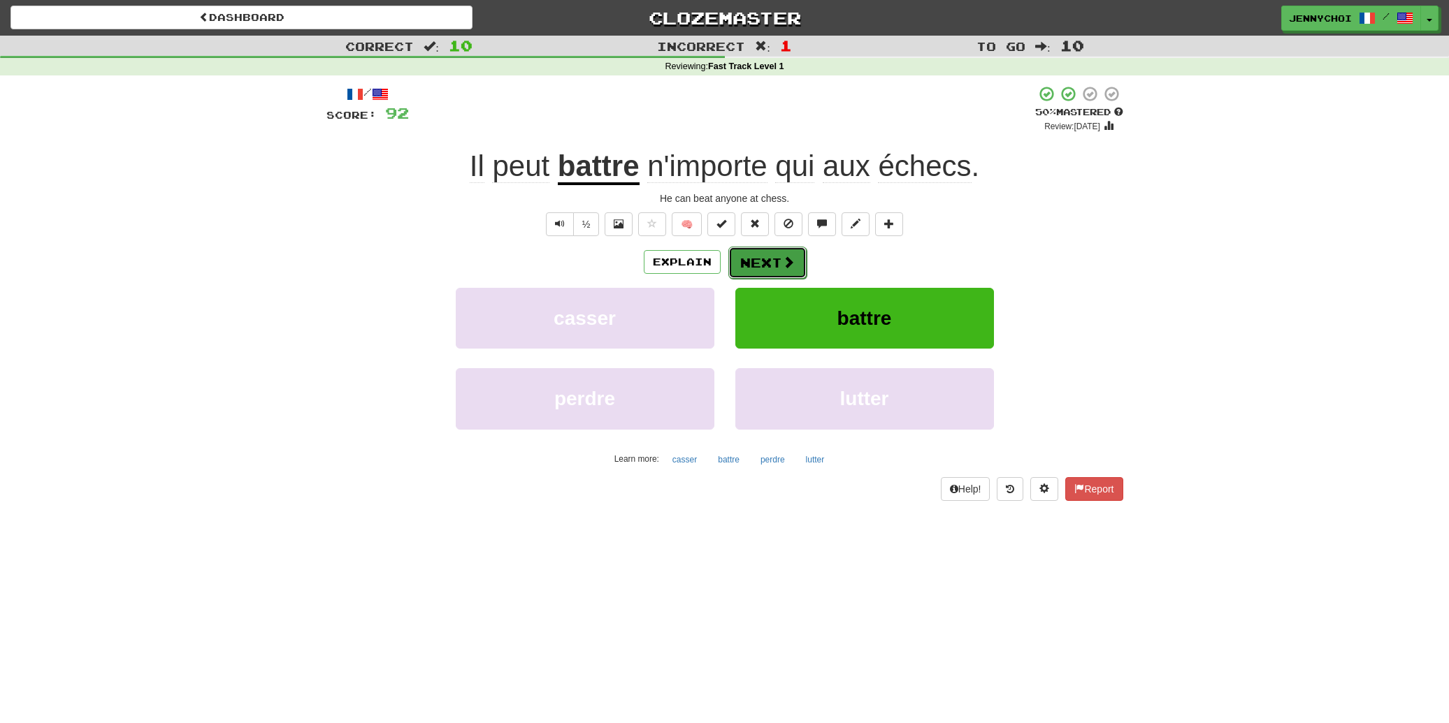
click at [771, 265] on button "Next" at bounding box center [767, 263] width 78 height 32
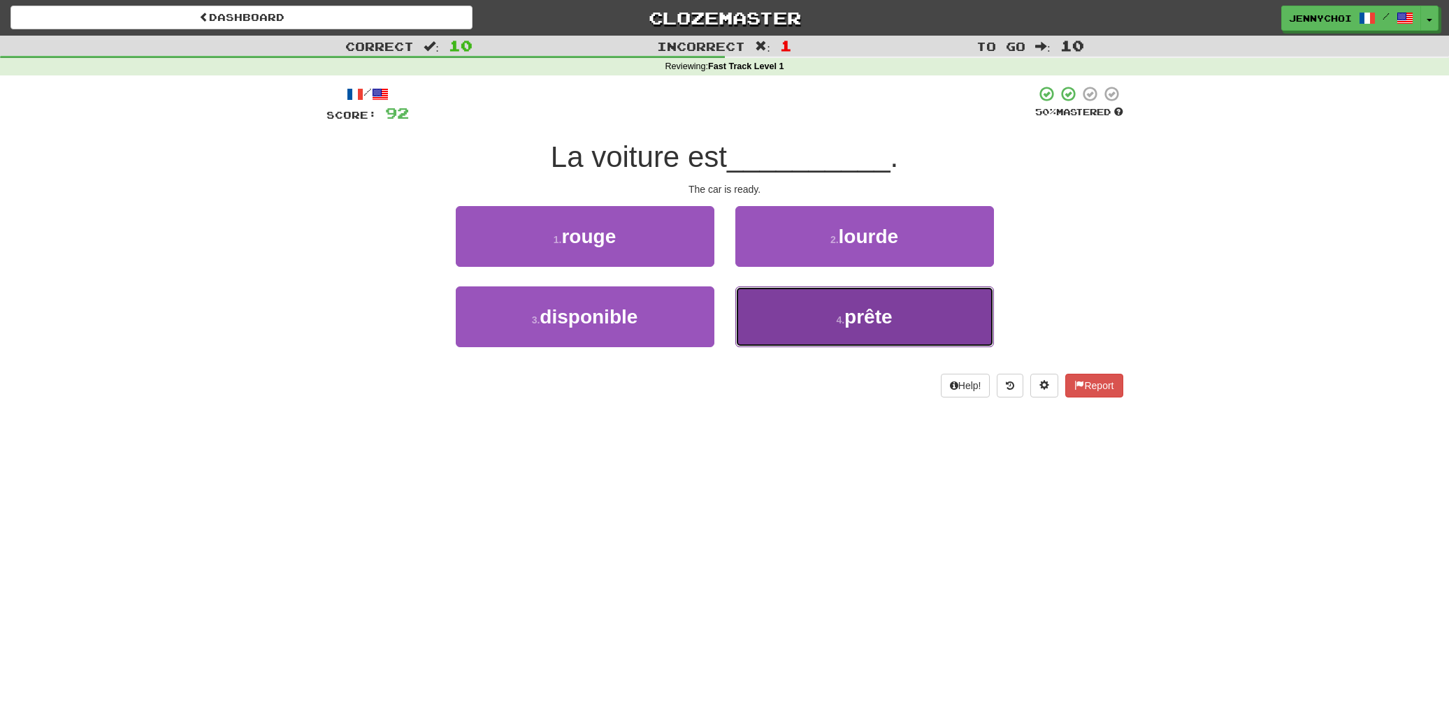
click at [783, 298] on button "4 . prête" at bounding box center [864, 317] width 259 height 61
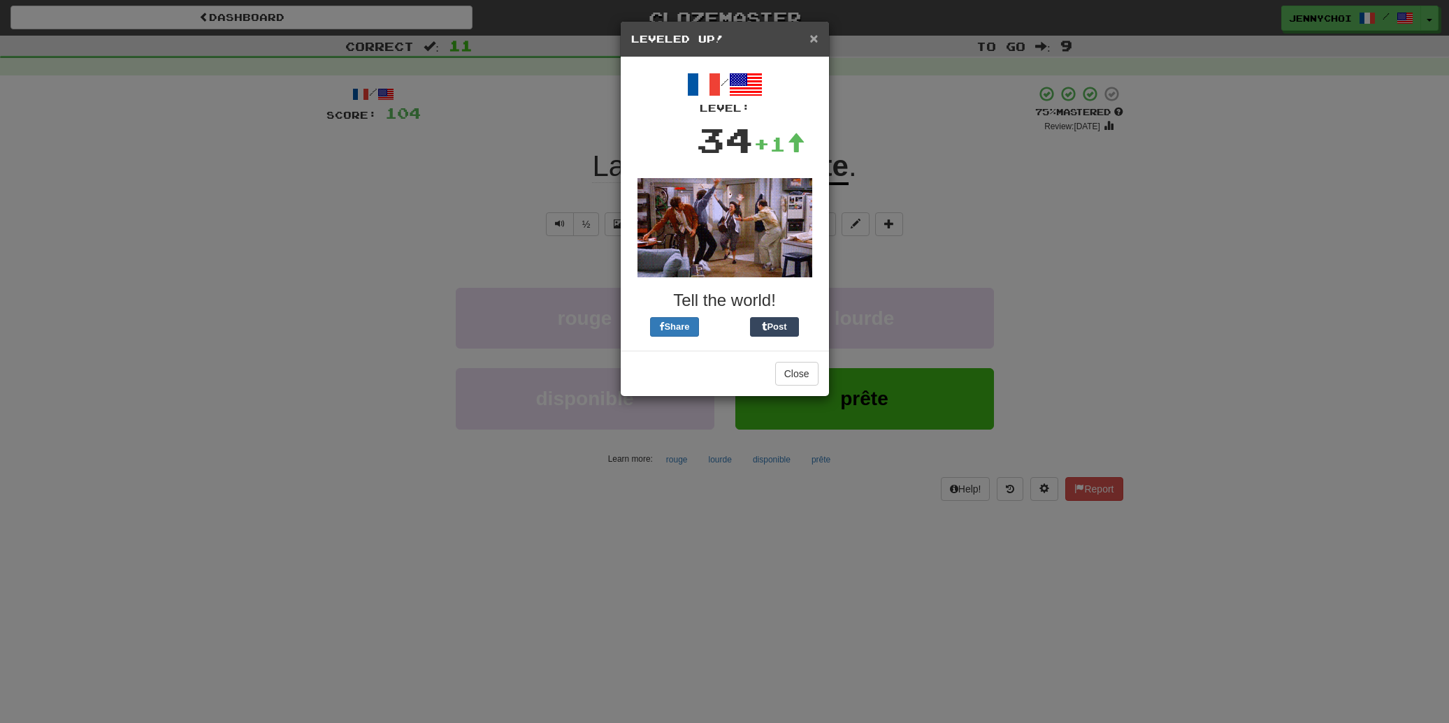
click at [812, 36] on span "×" at bounding box center [813, 38] width 8 height 16
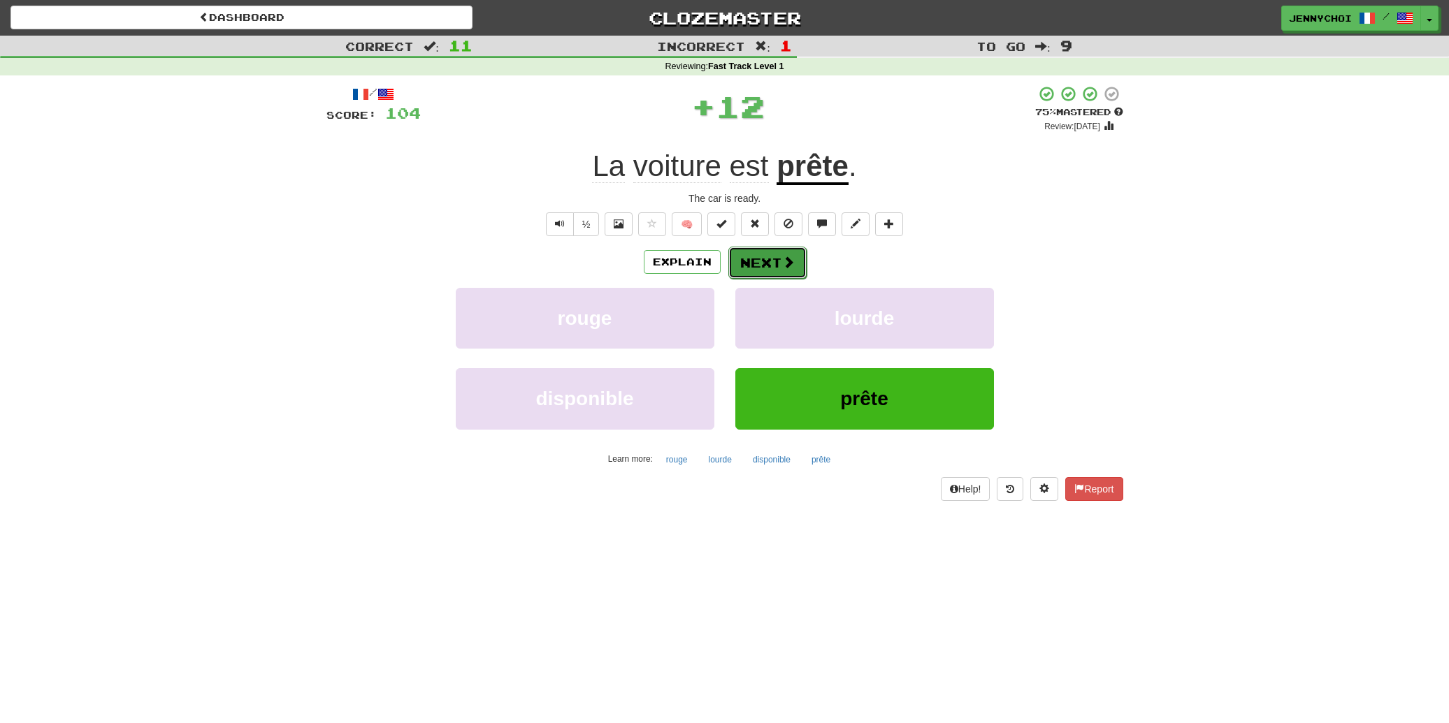
click at [758, 273] on button "Next" at bounding box center [767, 263] width 78 height 32
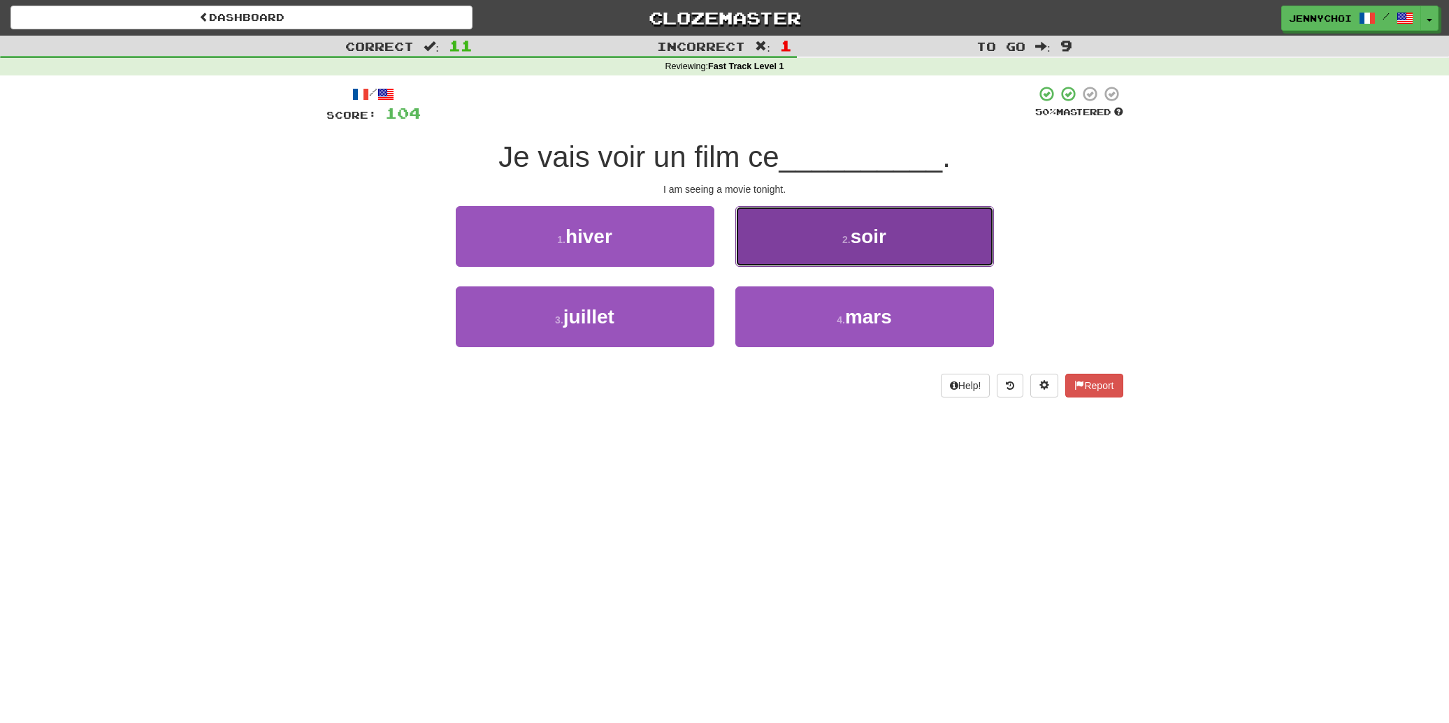
click at [873, 246] on span "soir" at bounding box center [868, 237] width 36 height 22
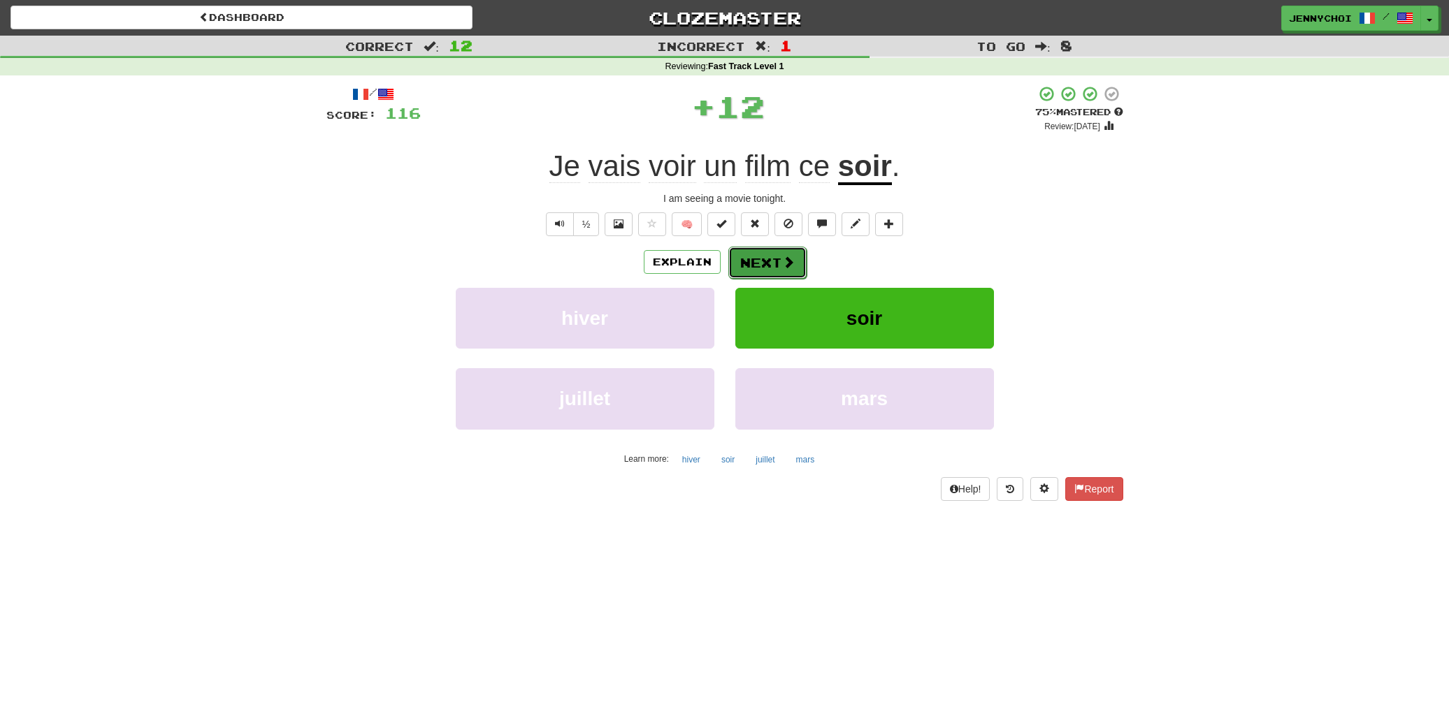
click at [782, 264] on span at bounding box center [788, 262] width 13 height 13
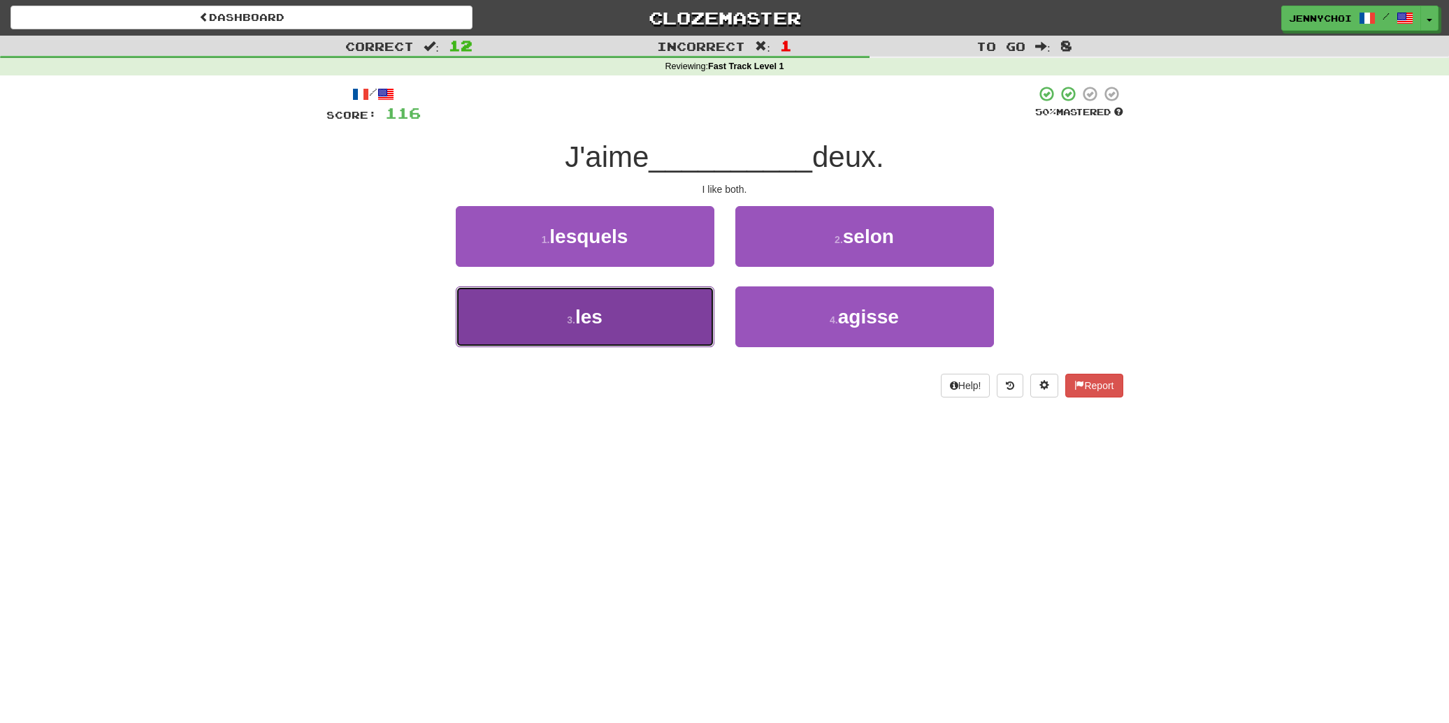
click at [637, 340] on button "3 . les" at bounding box center [585, 317] width 259 height 61
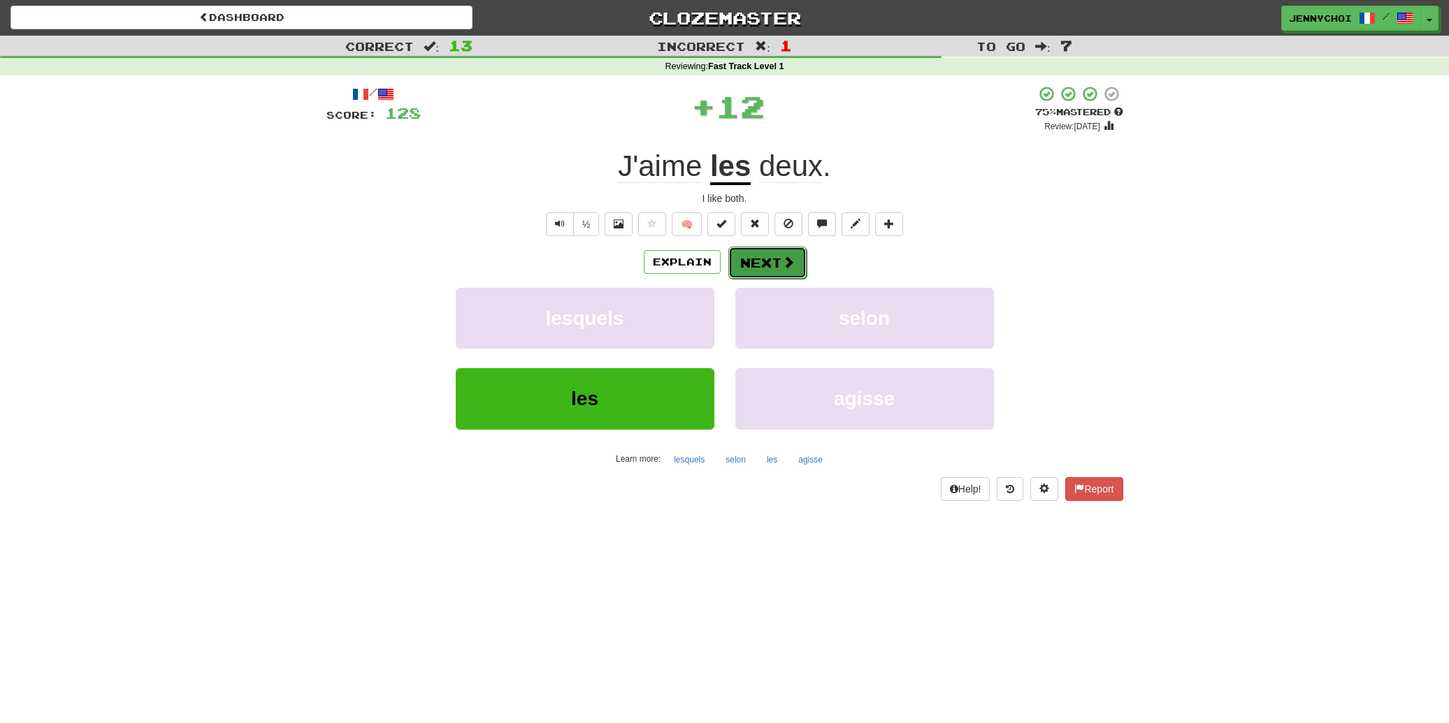
click at [746, 268] on button "Next" at bounding box center [767, 263] width 78 height 32
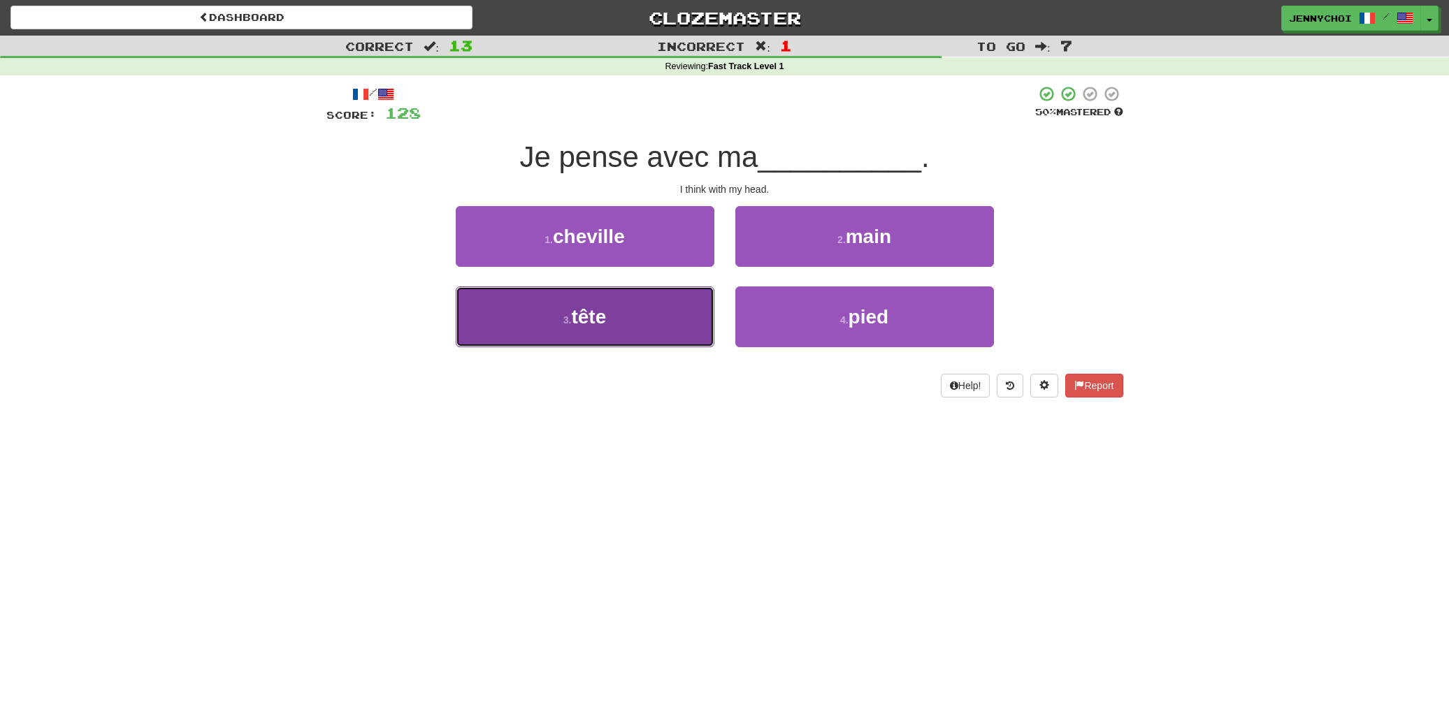
click at [625, 317] on button "3 . tête" at bounding box center [585, 317] width 259 height 61
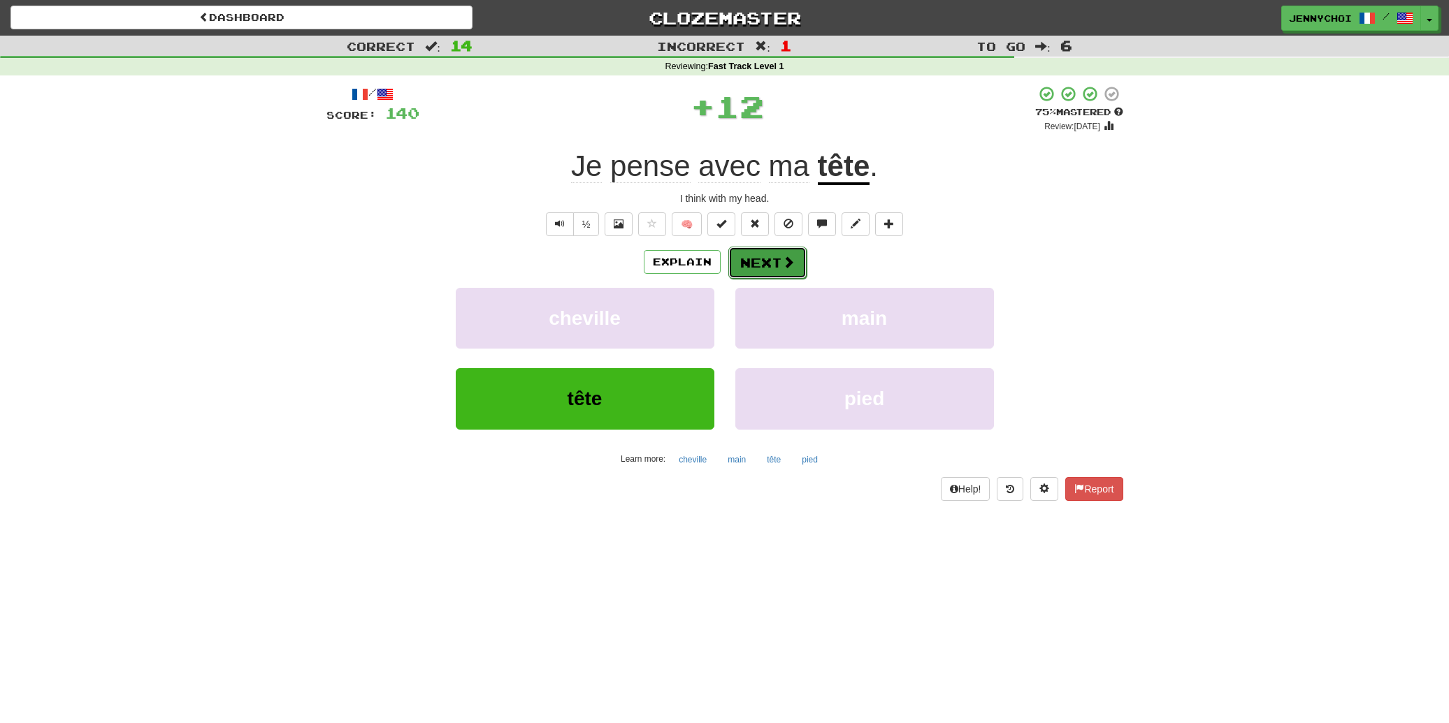
click at [771, 268] on button "Next" at bounding box center [767, 263] width 78 height 32
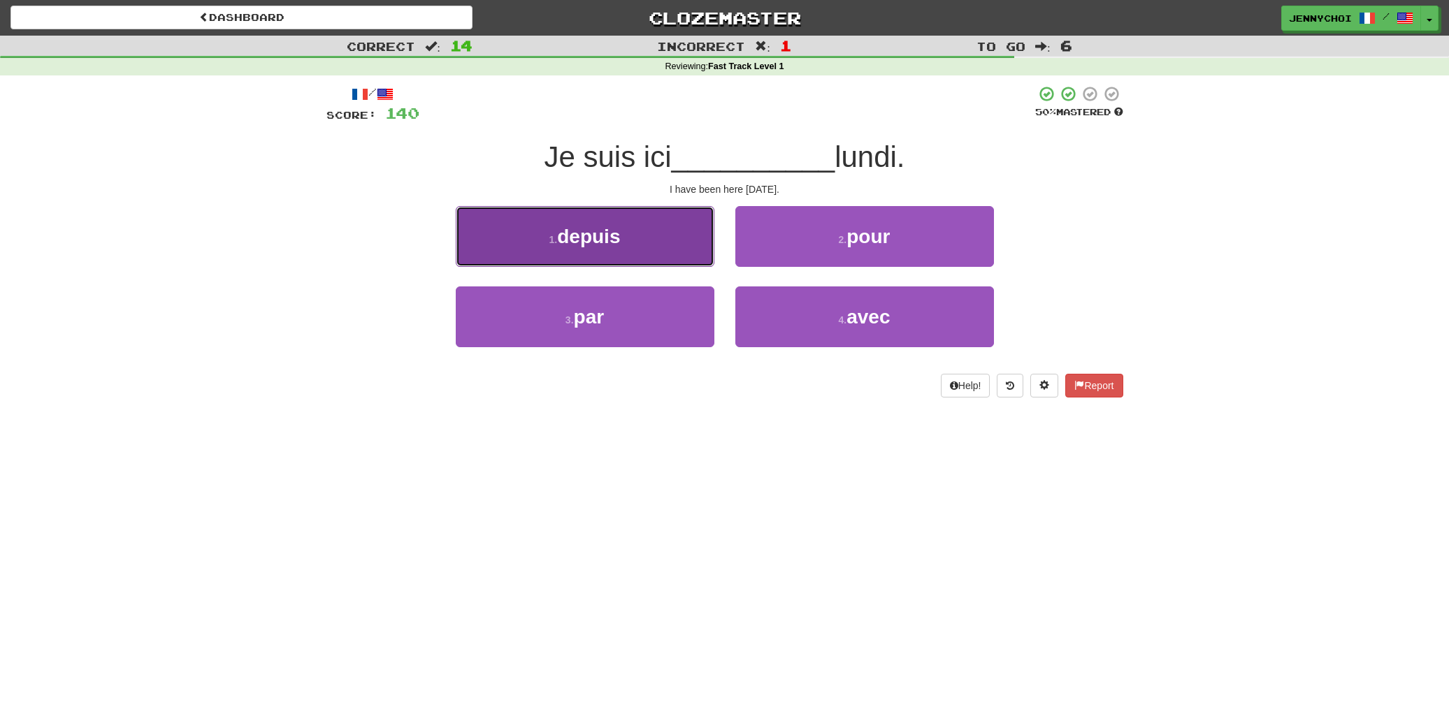
click at [676, 251] on button "1 . depuis" at bounding box center [585, 236] width 259 height 61
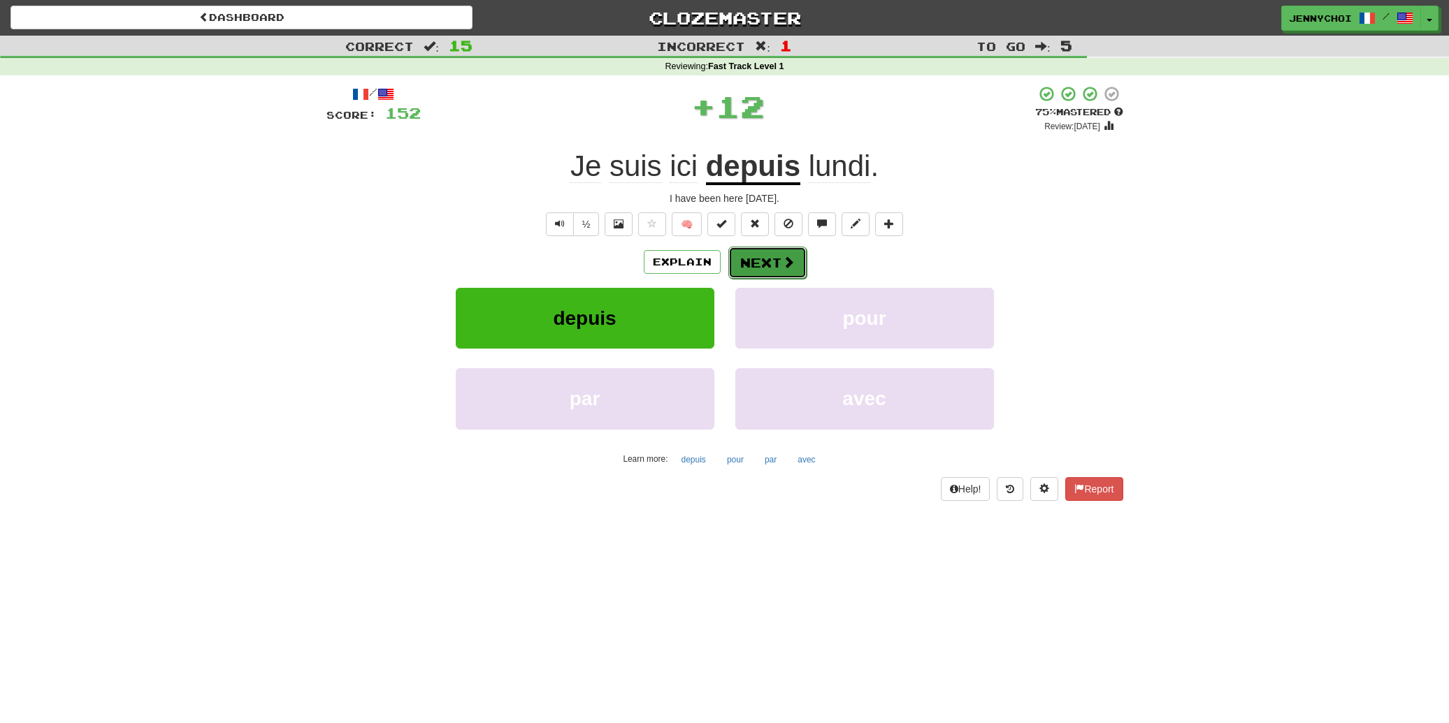
click at [755, 268] on button "Next" at bounding box center [767, 263] width 78 height 32
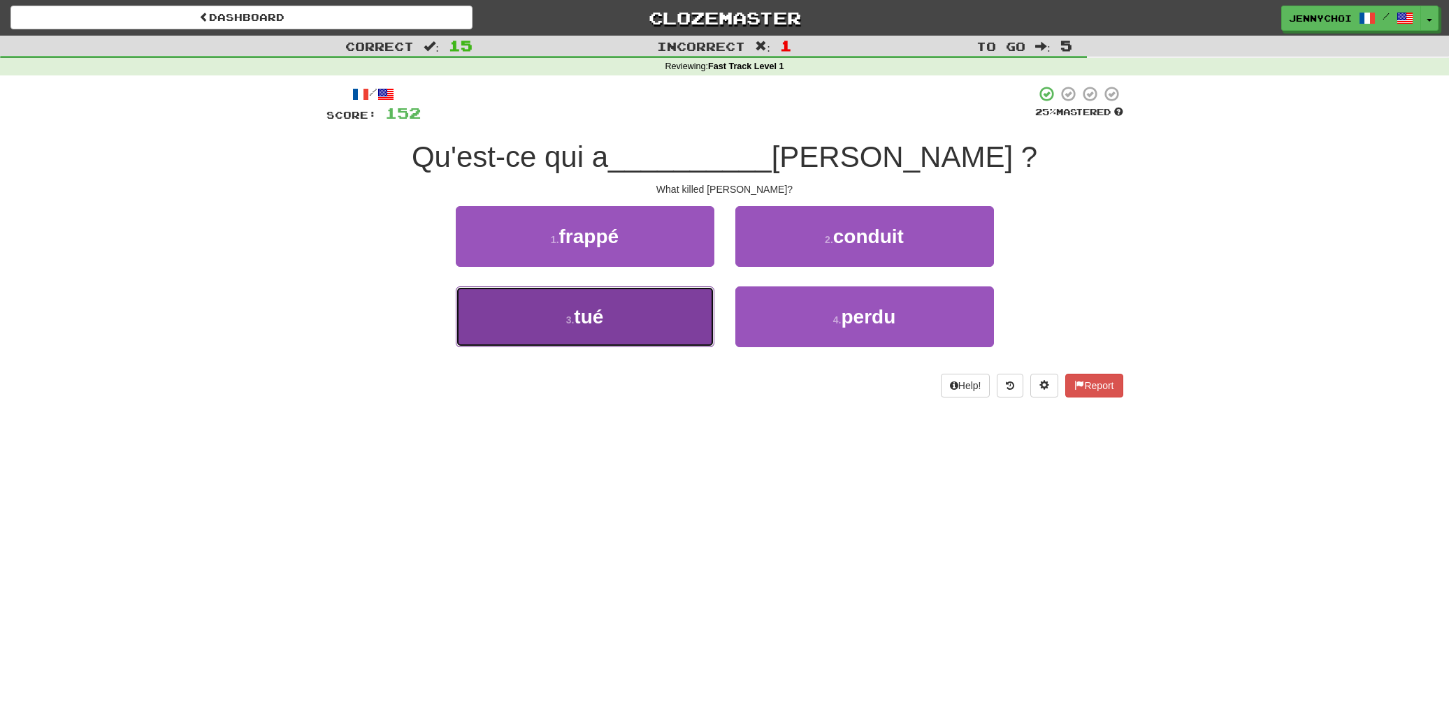
click at [628, 314] on button "3 . tué" at bounding box center [585, 317] width 259 height 61
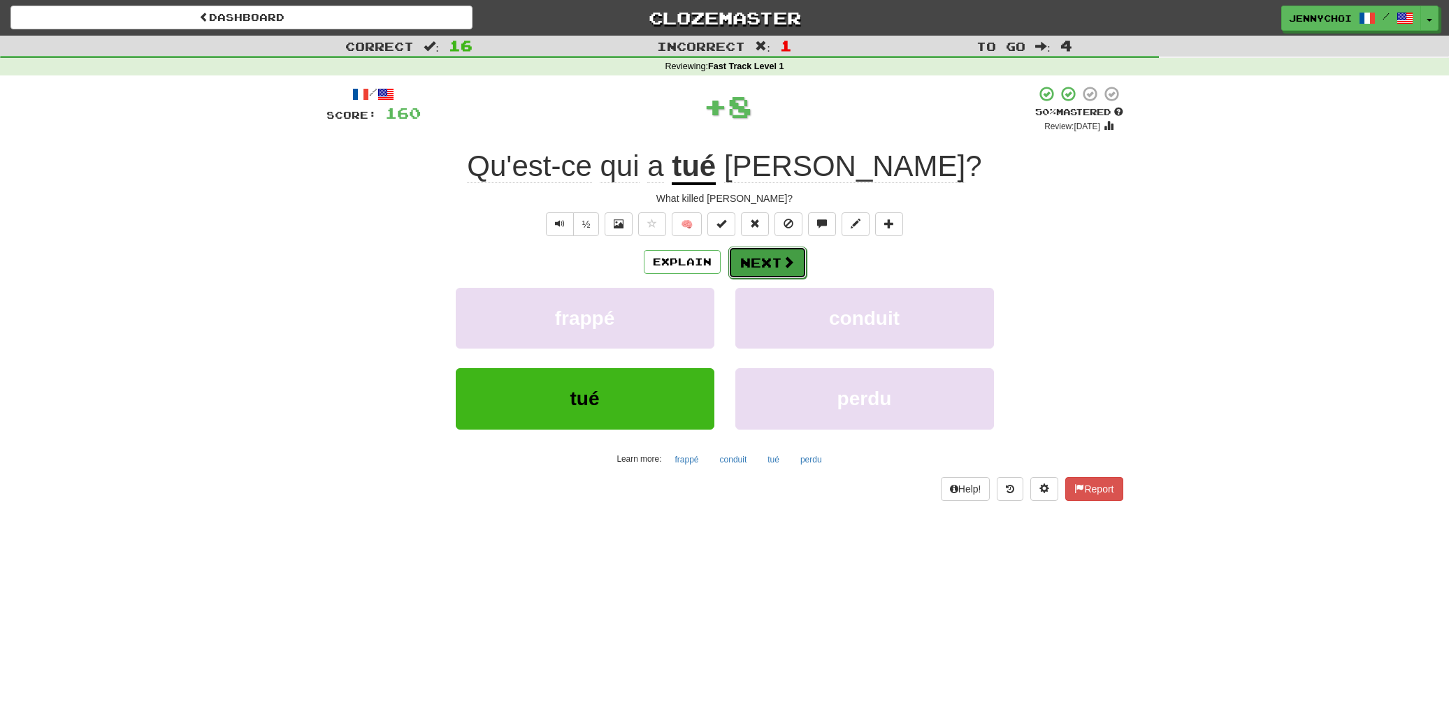
click at [745, 264] on button "Next" at bounding box center [767, 263] width 78 height 32
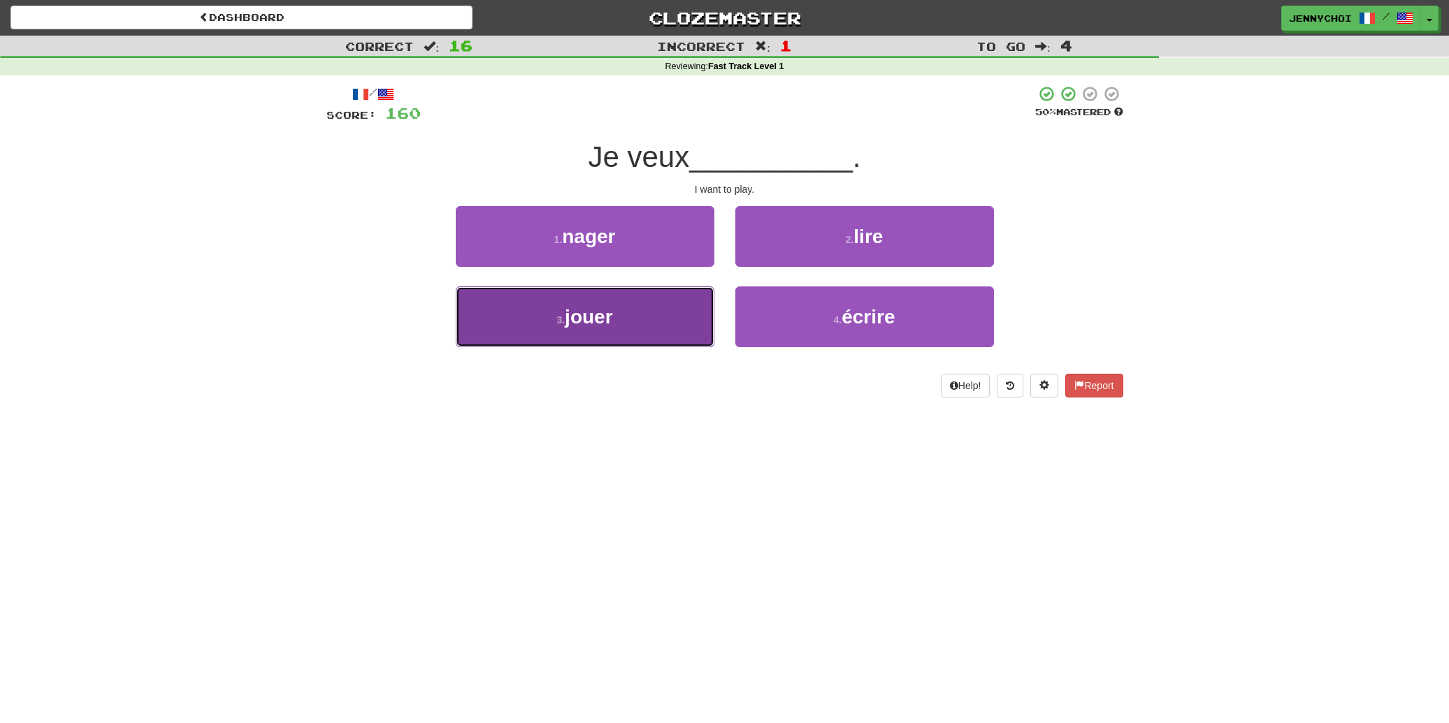
click at [653, 324] on button "3 . jouer" at bounding box center [585, 317] width 259 height 61
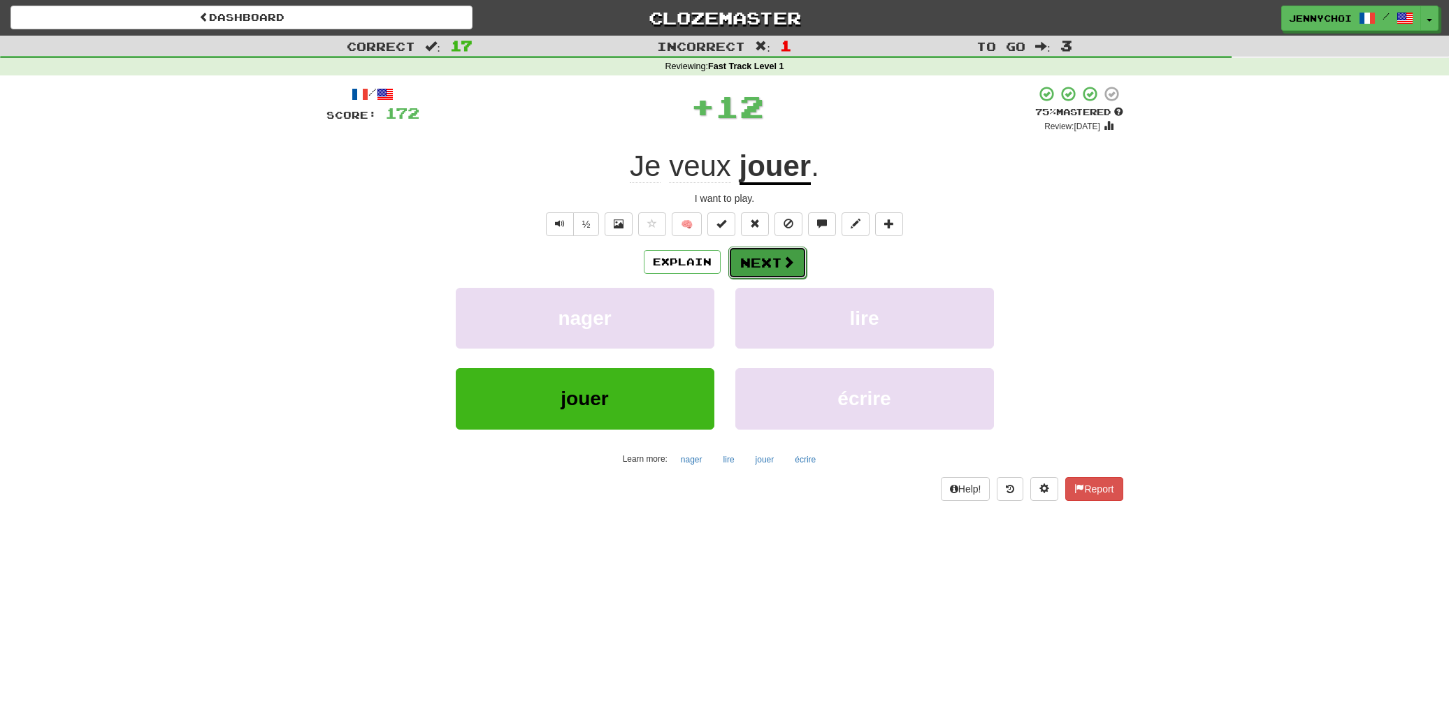
click at [762, 259] on button "Next" at bounding box center [767, 263] width 78 height 32
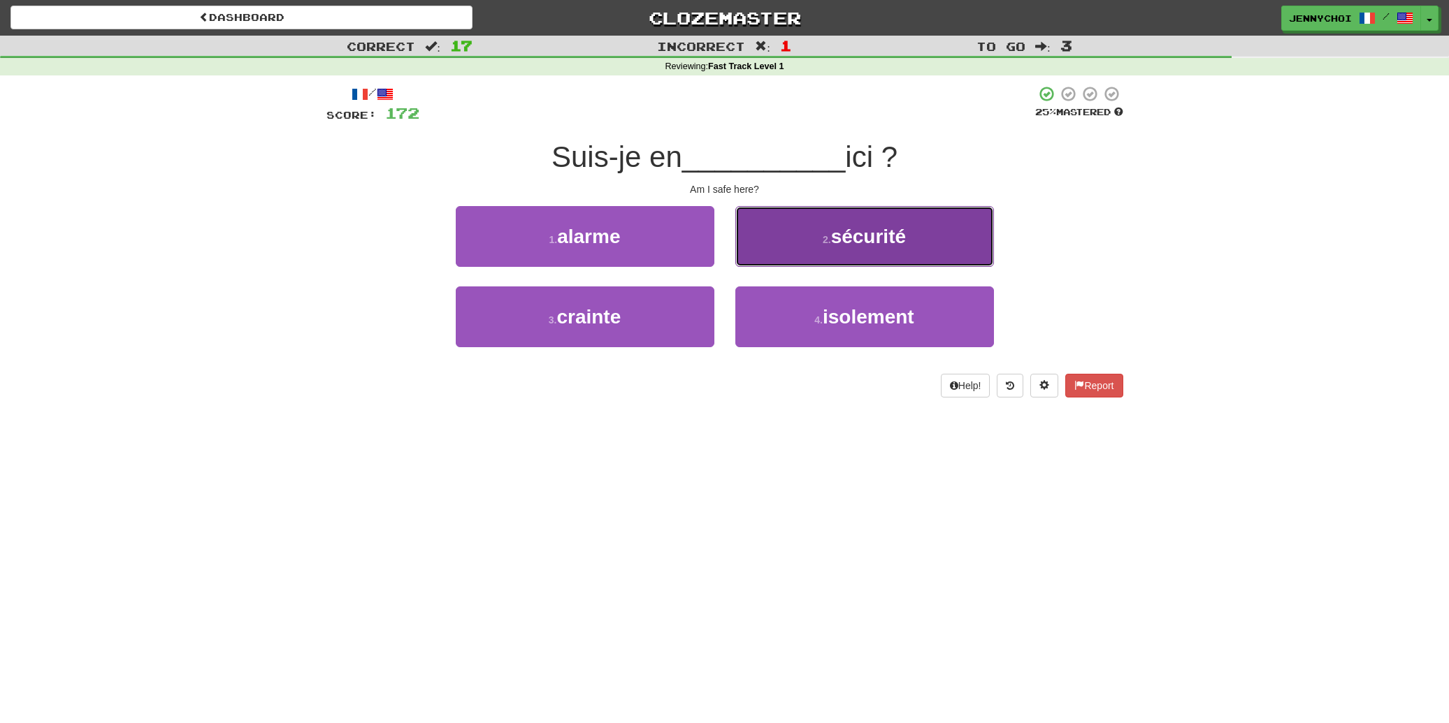
click at [845, 256] on button "2 . sécurité" at bounding box center [864, 236] width 259 height 61
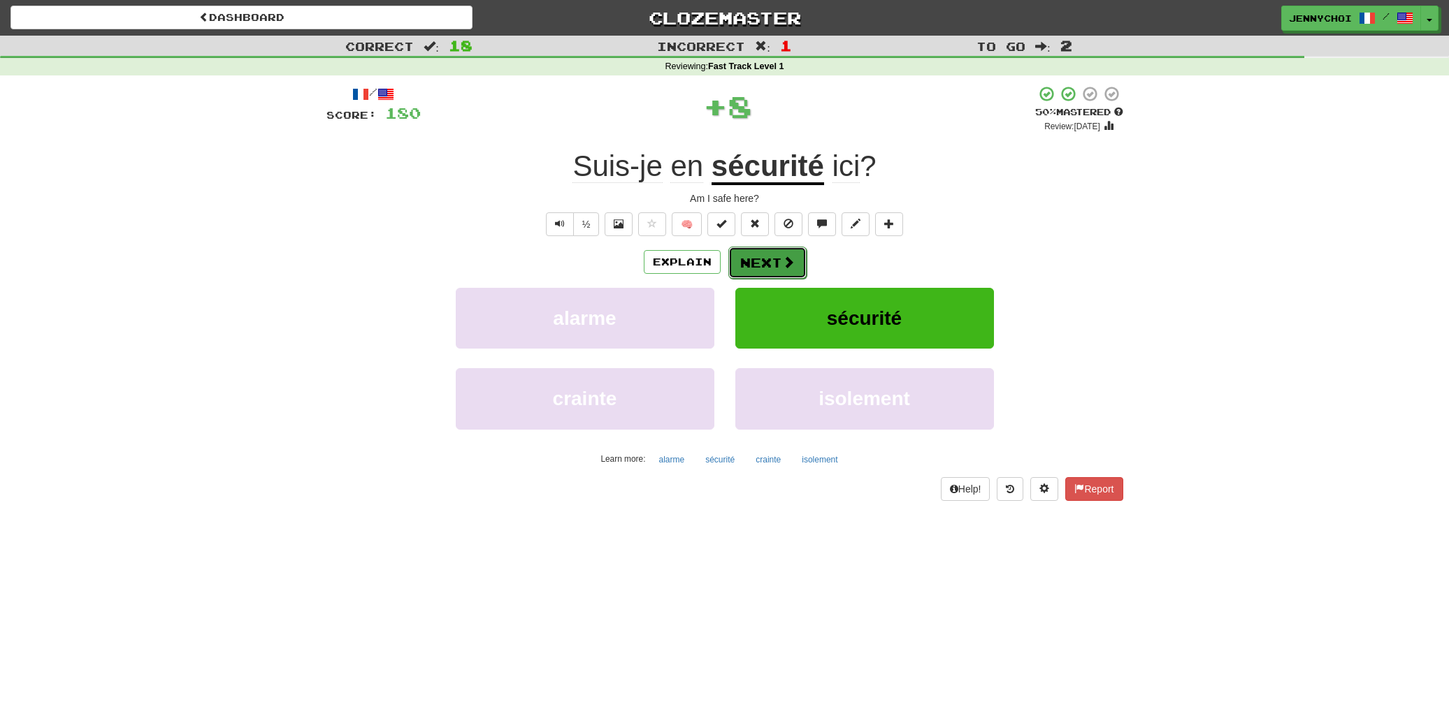
click at [760, 275] on button "Next" at bounding box center [767, 263] width 78 height 32
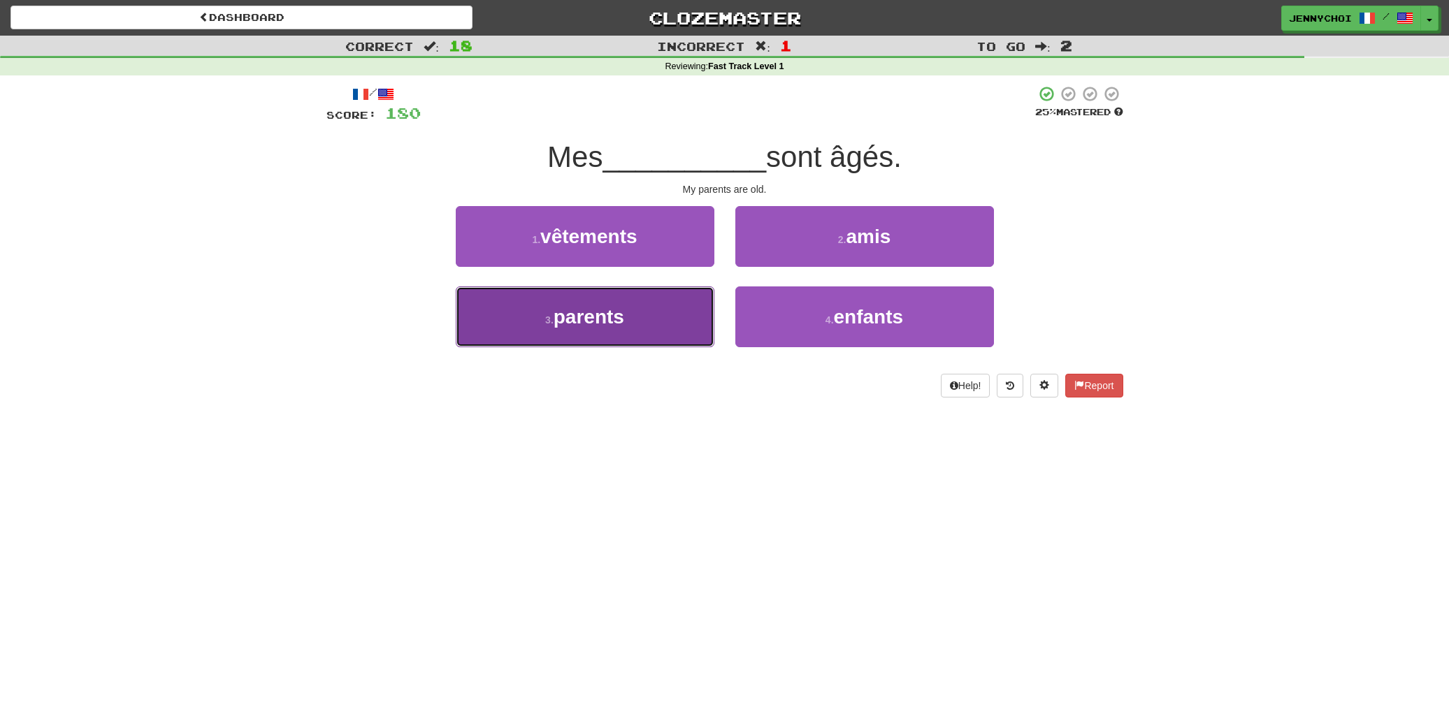
click at [646, 329] on button "3 . parents" at bounding box center [585, 317] width 259 height 61
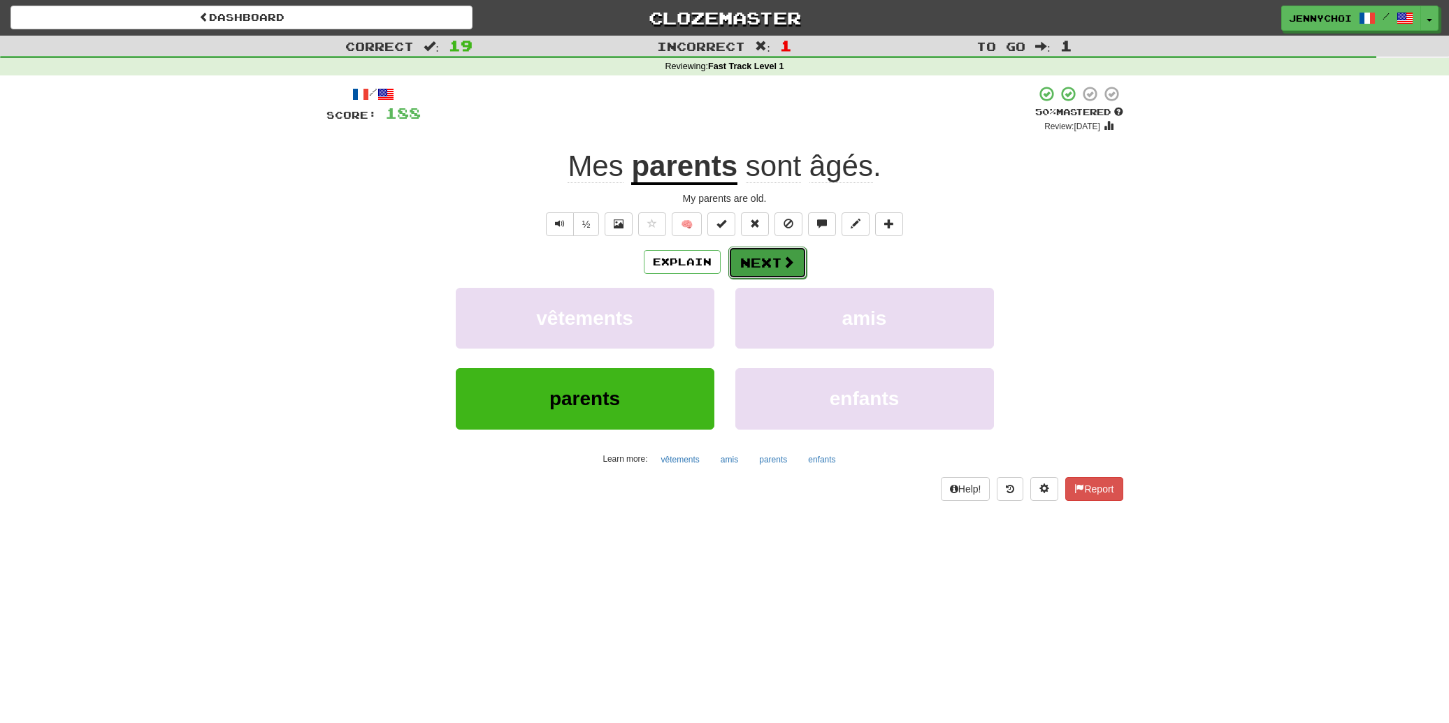
click at [775, 273] on button "Next" at bounding box center [767, 263] width 78 height 32
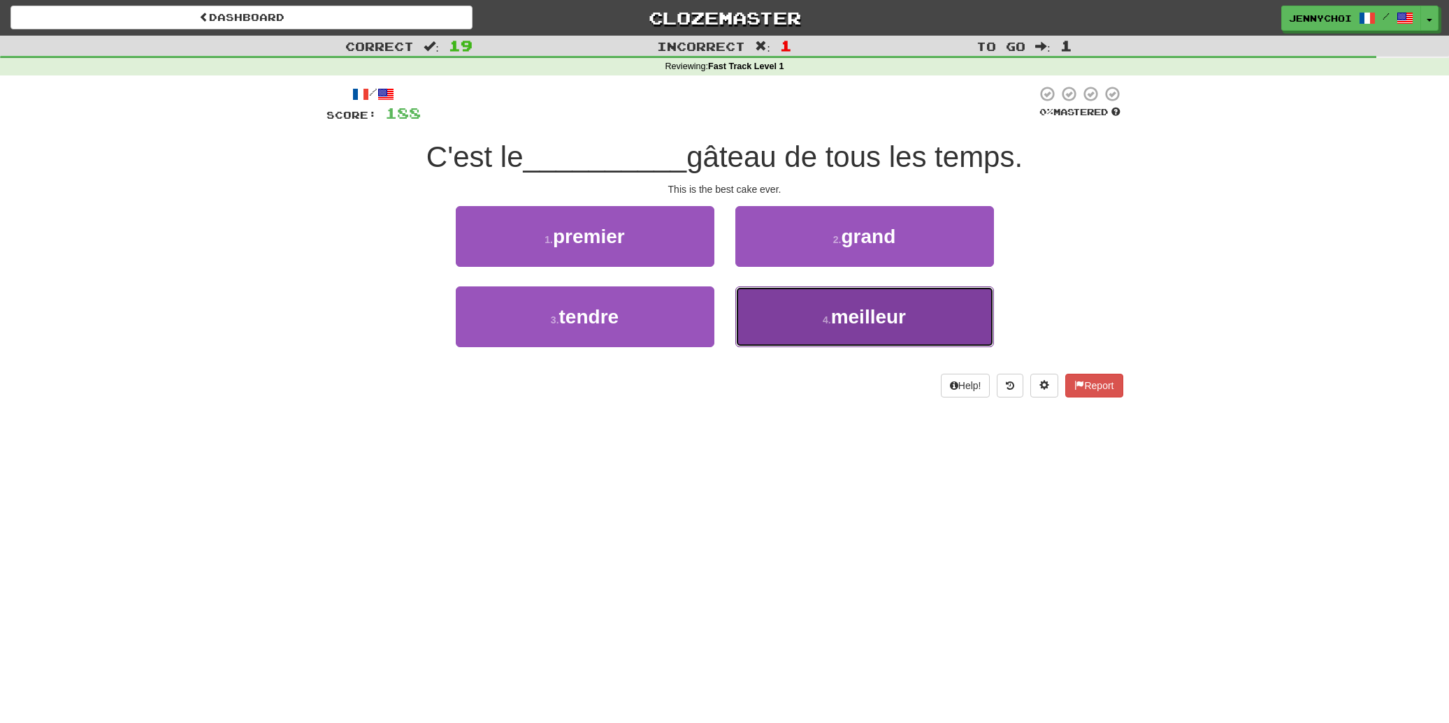
click at [828, 342] on button "4 . meilleur" at bounding box center [864, 317] width 259 height 61
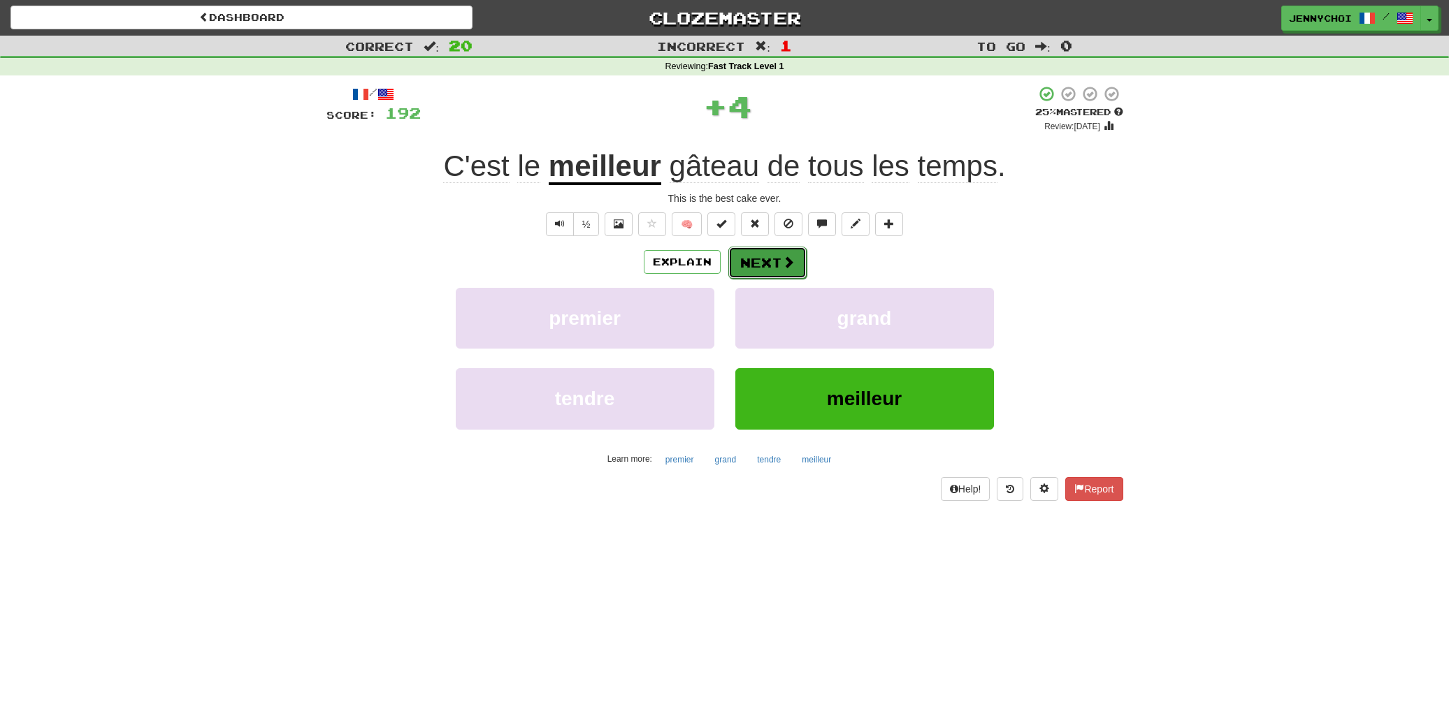
click at [762, 270] on button "Next" at bounding box center [767, 263] width 78 height 32
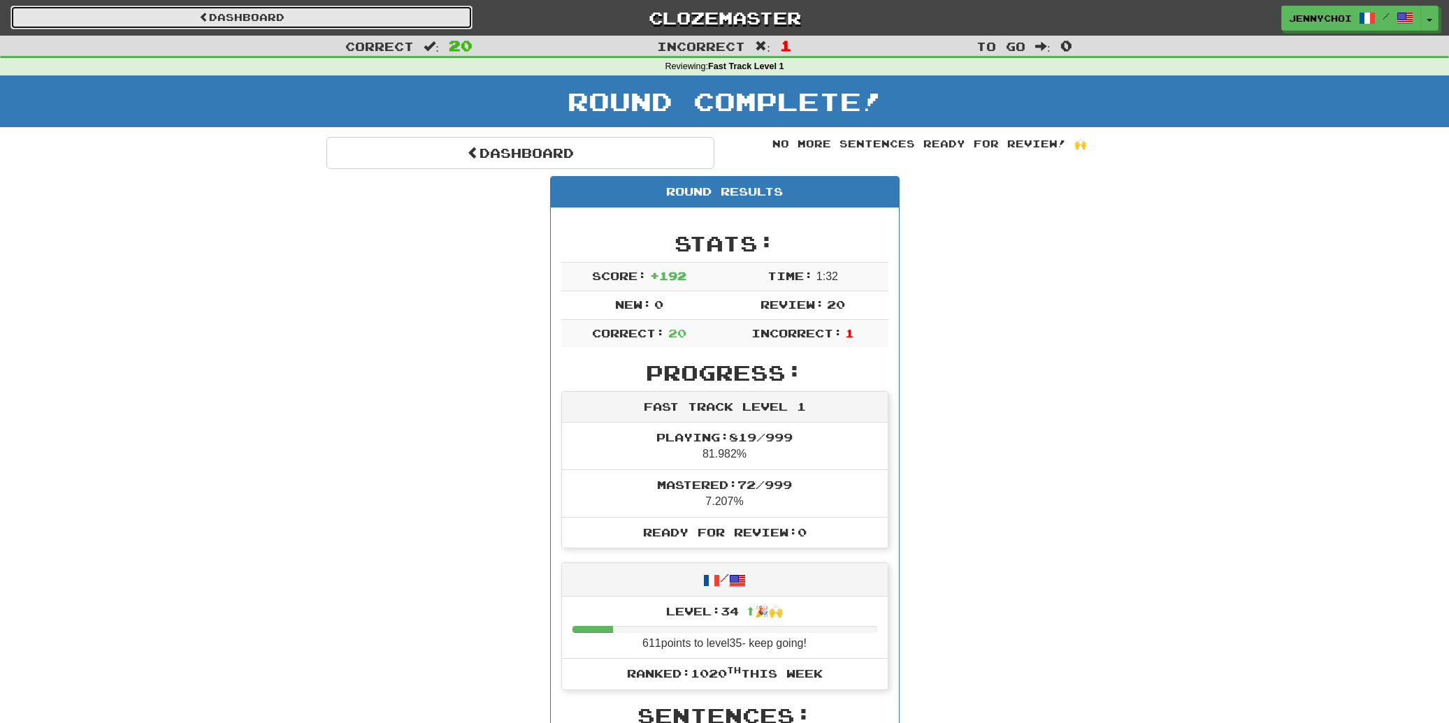
click at [268, 15] on link "Dashboard" at bounding box center [241, 18] width 462 height 24
